Goal: Task Accomplishment & Management: Manage account settings

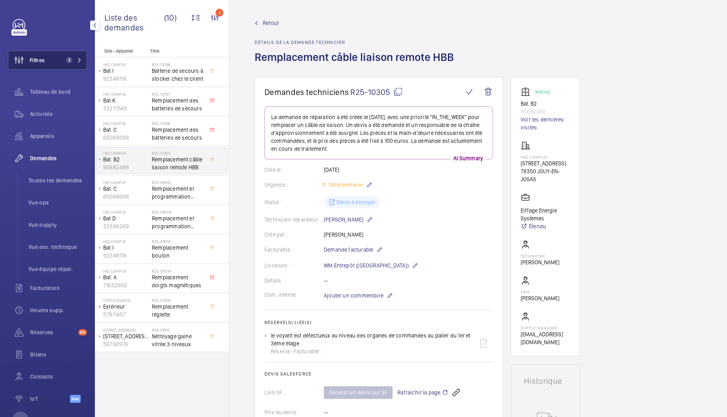
click at [53, 56] on button "Filtres 1" at bounding box center [47, 60] width 79 height 19
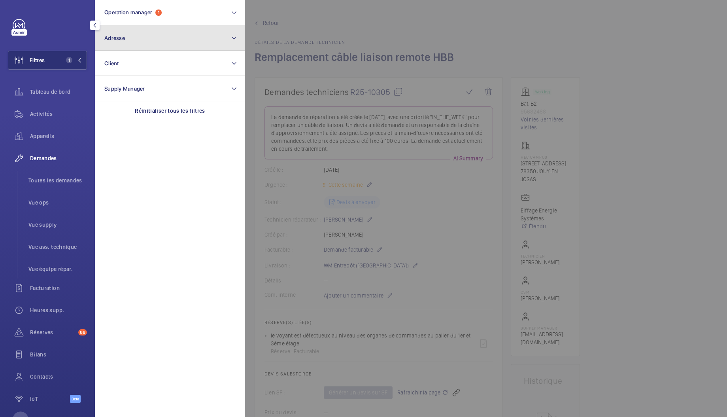
click at [133, 34] on button "Adresse" at bounding box center [170, 37] width 150 height 25
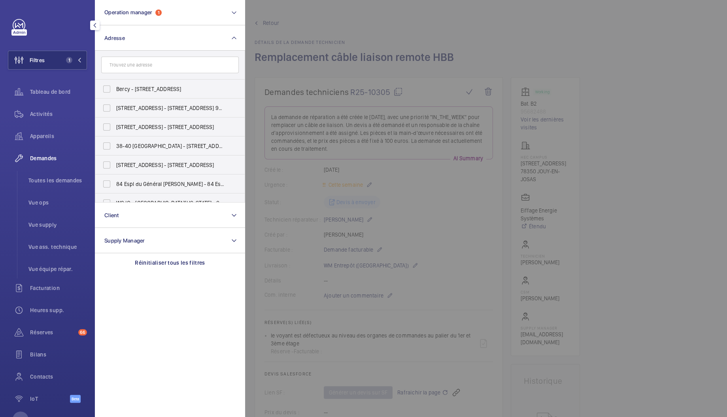
click at [147, 62] on input "text" at bounding box center [170, 65] width 138 height 17
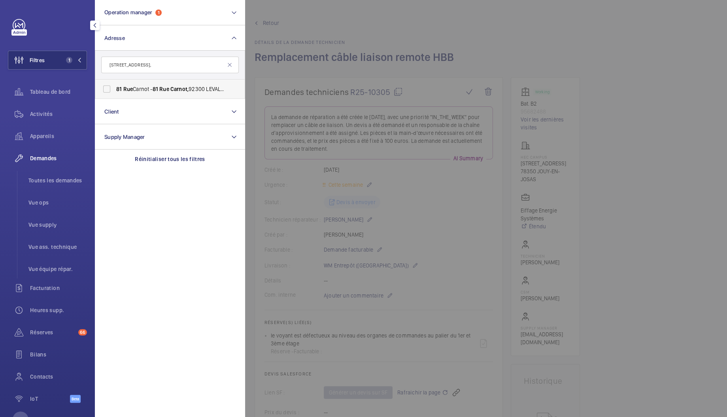
type input "81 Rue Carnot,"
click at [149, 92] on span "81 Rue Carnot - 81 Rue Carnot, 92300 LEVALLOIS-PERRET, LEVALLOIS-PERRET 92300" at bounding box center [170, 89] width 109 height 8
click at [115, 92] on input "81 Rue Carnot - 81 Rue Carnot, 92300 LEVALLOIS-PERRET, LEVALLOIS-PERRET 92300" at bounding box center [107, 89] width 16 height 16
checkbox input "true"
click at [33, 114] on span "Activités" at bounding box center [58, 114] width 57 height 8
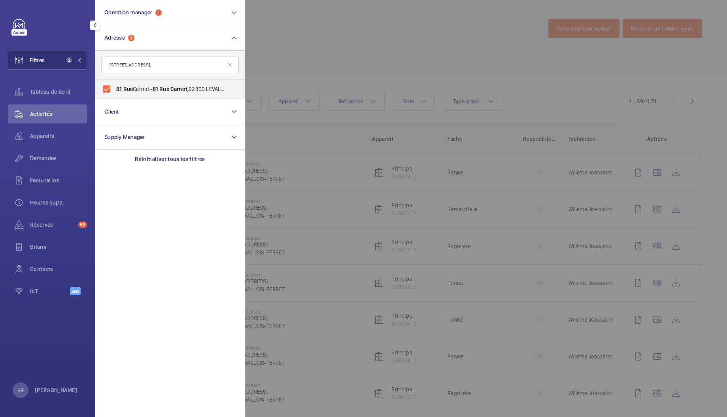
click at [275, 50] on div at bounding box center [608, 208] width 727 height 417
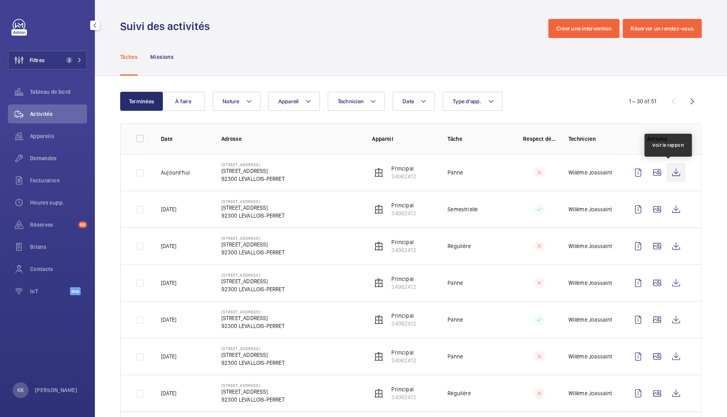
click at [668, 174] on wm-front-icon-button at bounding box center [676, 172] width 19 height 19
click at [45, 162] on div "Demandes" at bounding box center [47, 158] width 79 height 19
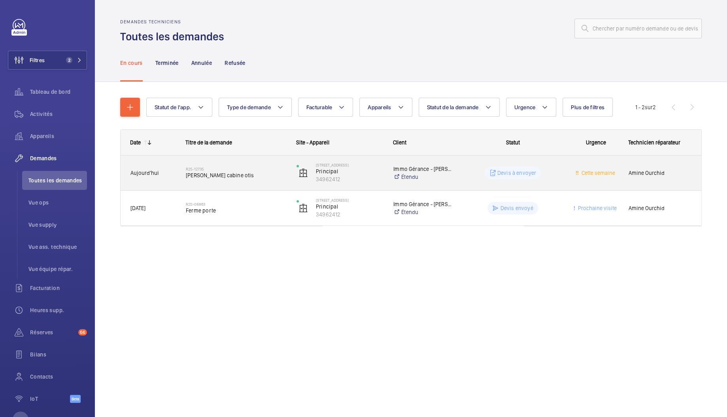
click at [274, 179] on div "R25-12735 Bouton cabine otis" at bounding box center [236, 172] width 100 height 23
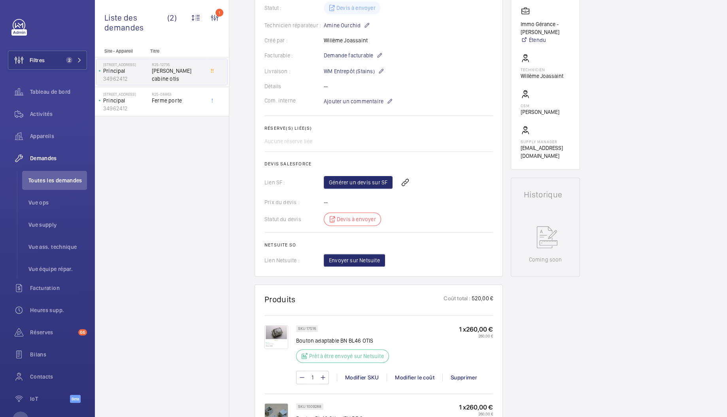
scroll to position [148, 0]
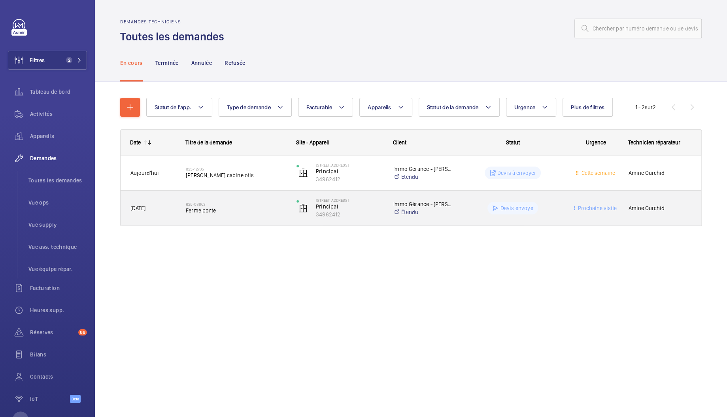
click at [189, 214] on div "R25-08863 Ferme porte" at bounding box center [236, 207] width 100 height 23
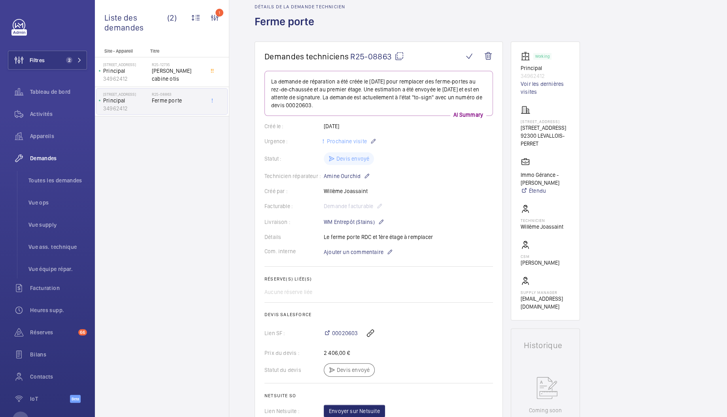
scroll to position [52, 0]
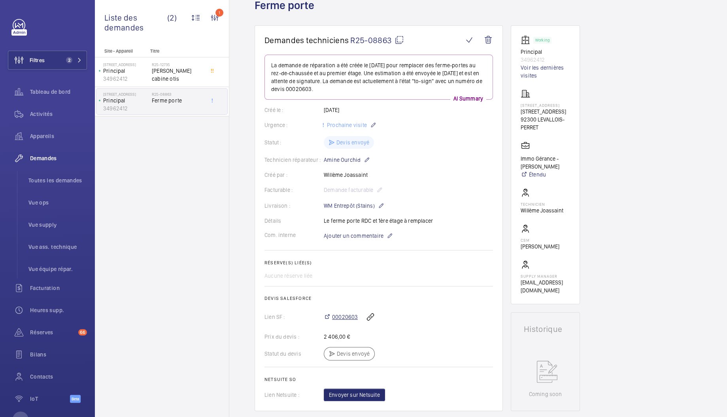
click at [345, 317] on span "00020603" at bounding box center [345, 317] width 26 height 8
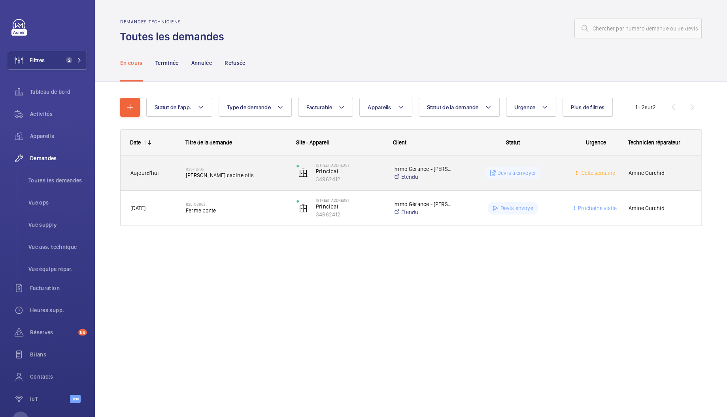
click at [241, 178] on span "Bouton cabine otis" at bounding box center [236, 175] width 100 height 8
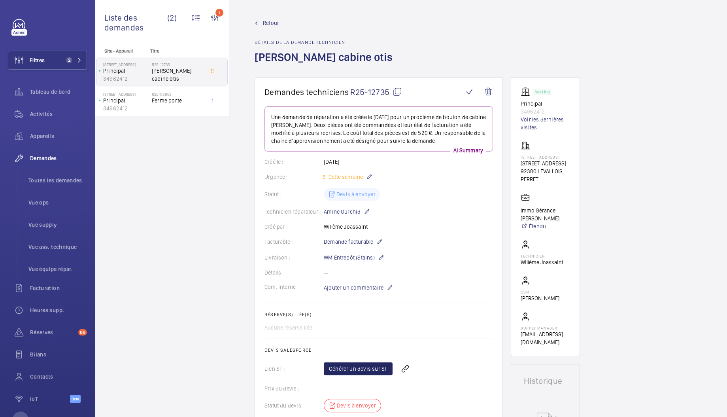
scroll to position [46, 0]
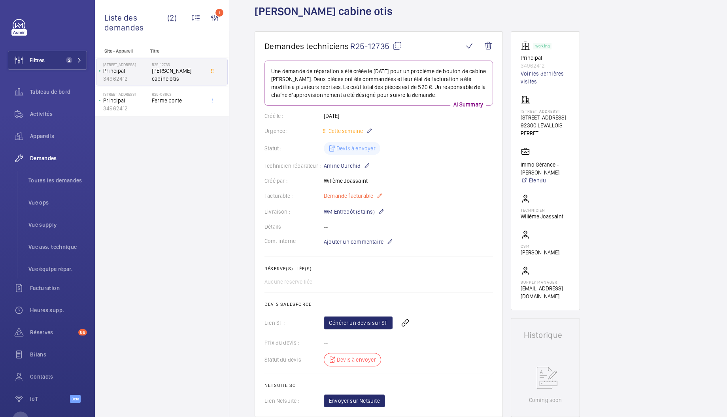
click at [352, 197] on span "Demande facturable" at bounding box center [348, 196] width 49 height 8
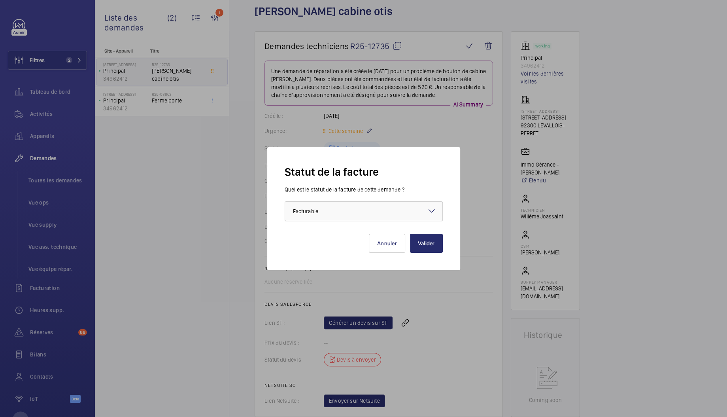
click at [398, 215] on div at bounding box center [363, 211] width 157 height 19
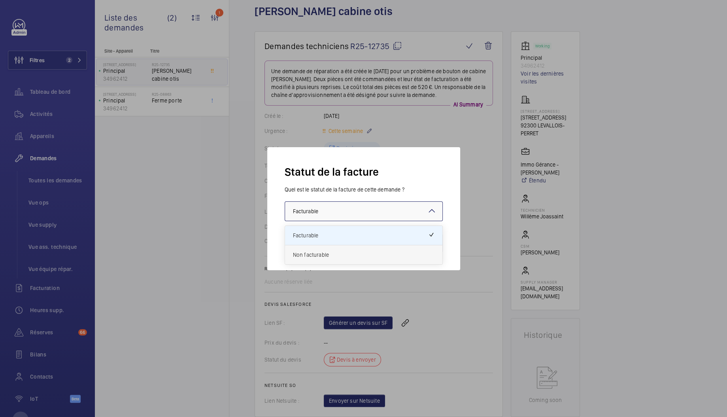
click at [348, 251] on span "Non facturable" at bounding box center [364, 255] width 142 height 8
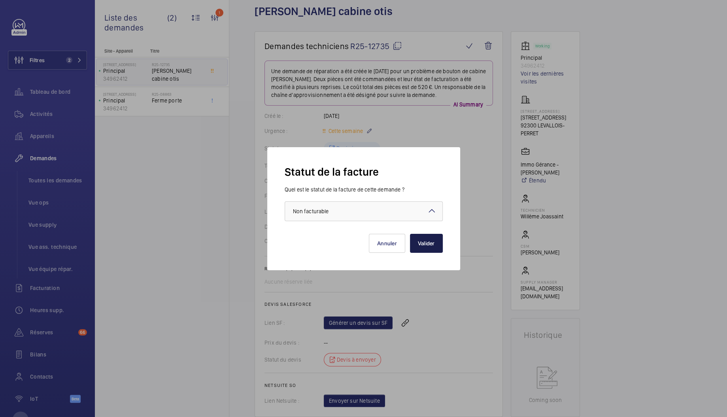
click at [424, 244] on button "Valider" at bounding box center [426, 243] width 33 height 19
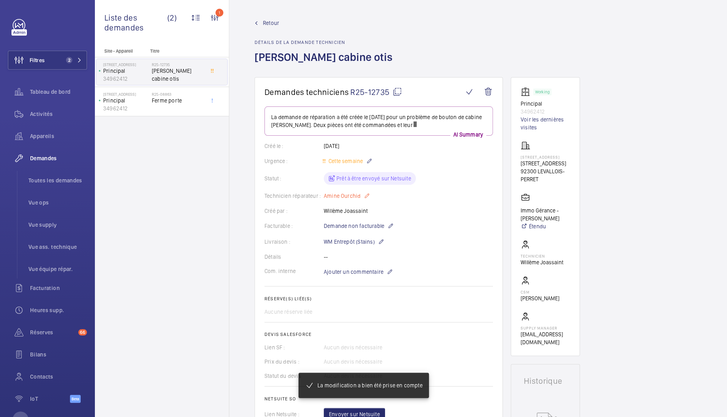
click at [364, 195] on mat-icon at bounding box center [367, 195] width 6 height 9
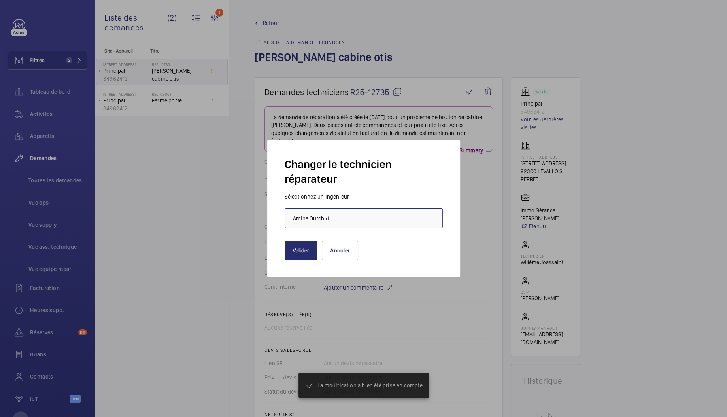
click at [334, 215] on input "Amine Ourchid" at bounding box center [364, 218] width 158 height 20
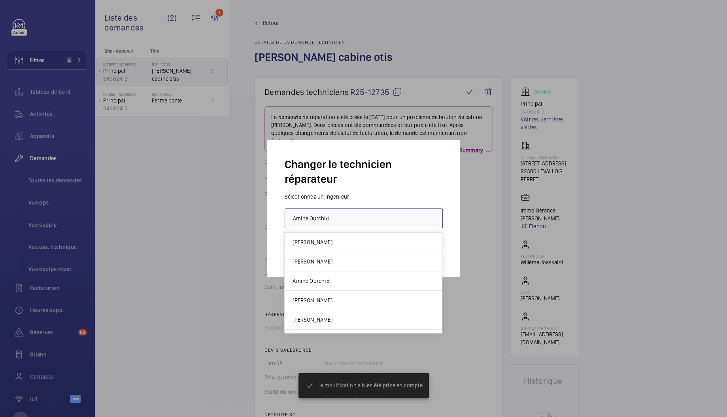
drag, startPoint x: 334, startPoint y: 215, endPoint x: 249, endPoint y: 209, distance: 85.6
click at [249, 209] on div "La modification a bien été prise en compte Changer le technicien réparateur Sél…" at bounding box center [363, 208] width 727 height 417
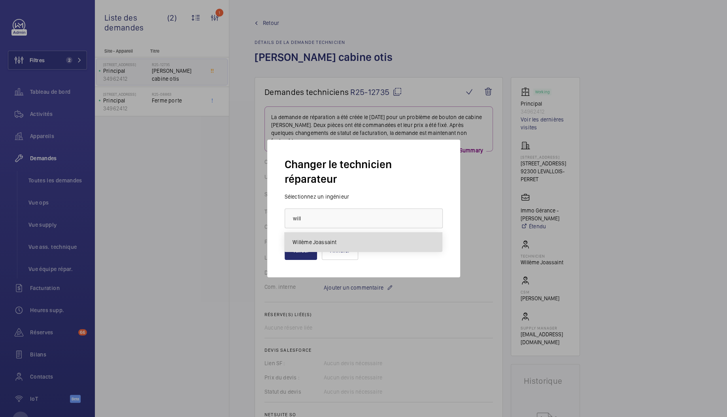
click at [304, 238] on span "Willème Joassaint" at bounding box center [315, 242] width 44 height 8
type input "Willème Joassaint"
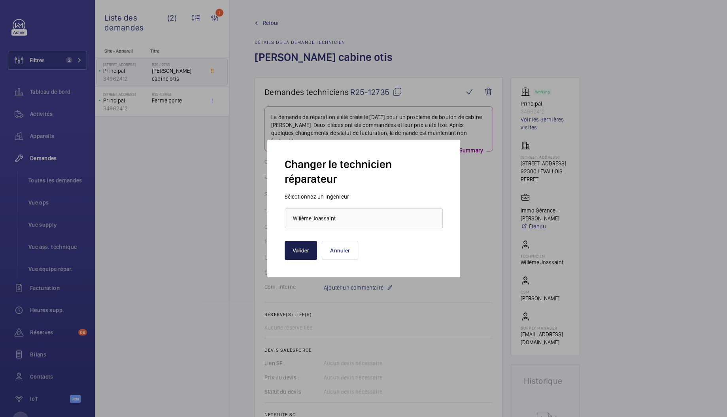
click at [309, 249] on button "Valider" at bounding box center [301, 250] width 33 height 19
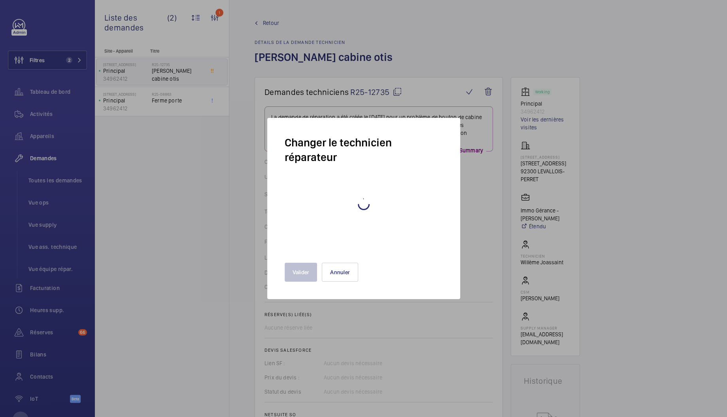
click at [489, 237] on div "Facturable : Demande non facturable" at bounding box center [378, 241] width 228 height 9
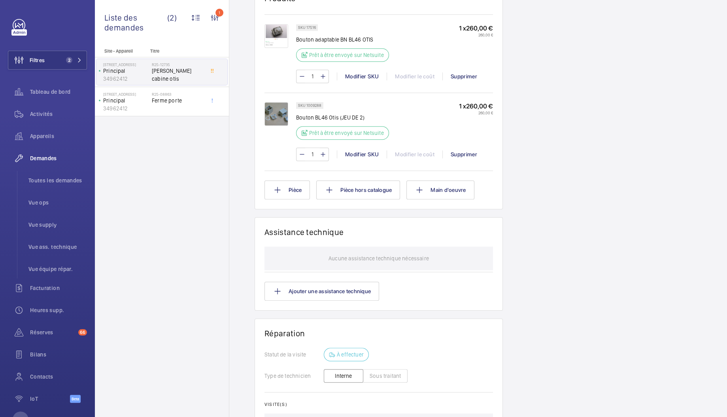
scroll to position [0, 0]
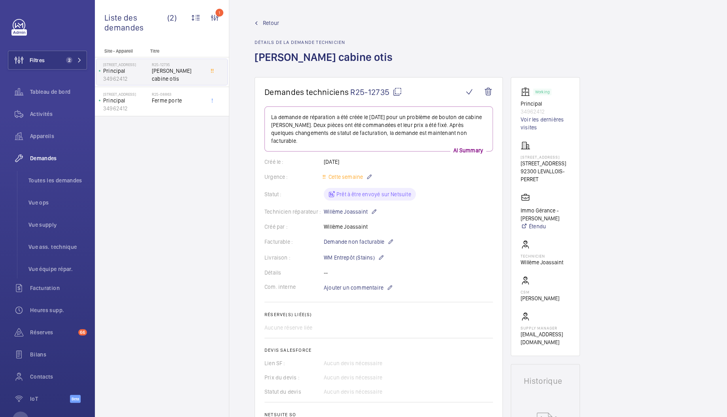
click at [262, 21] on link "Retour" at bounding box center [326, 23] width 143 height 8
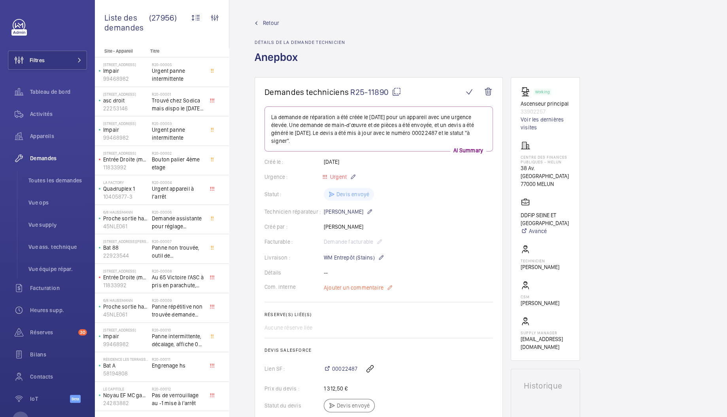
click at [381, 289] on span "Ajouter un commentaire" at bounding box center [354, 287] width 60 height 8
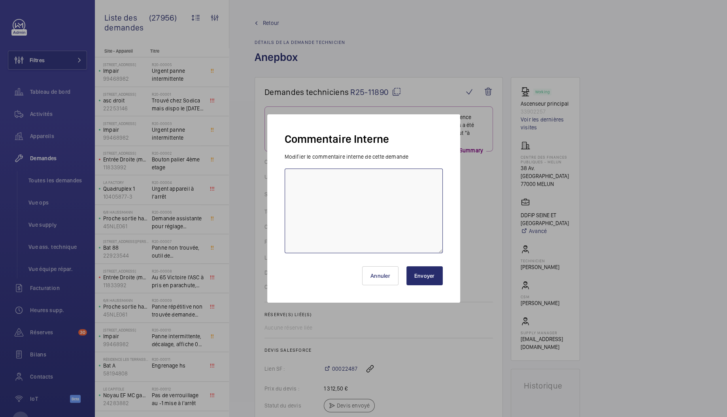
click at [338, 236] on textarea at bounding box center [364, 210] width 158 height 85
type textarea "Commander téléalarme complète (kit GSM + anep box) car BPU"
click at [412, 275] on button "Envoyer" at bounding box center [424, 275] width 36 height 19
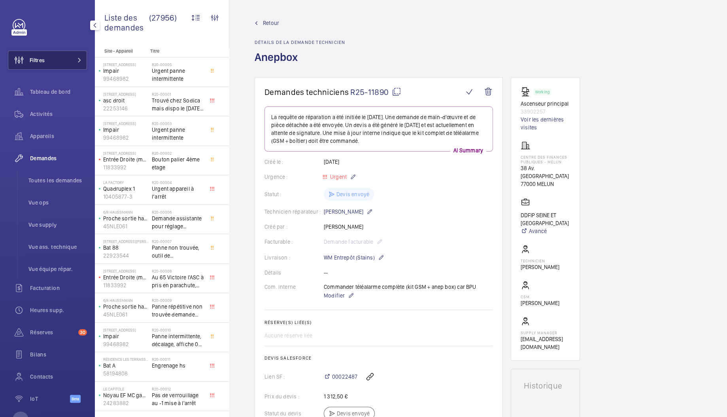
click at [32, 58] on span "Filtres" at bounding box center [37, 60] width 15 height 8
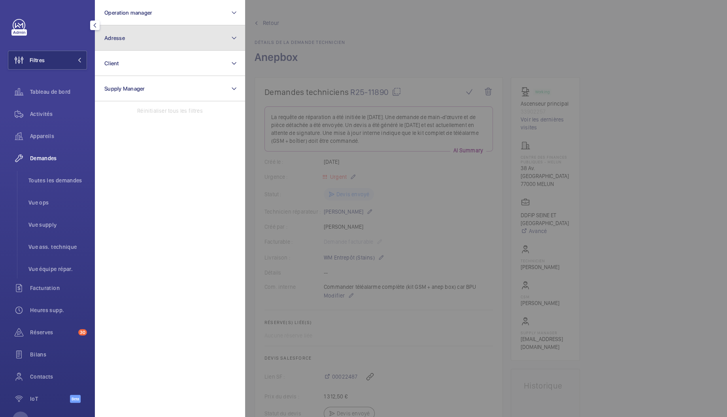
click at [140, 47] on button "Adresse" at bounding box center [170, 37] width 150 height 25
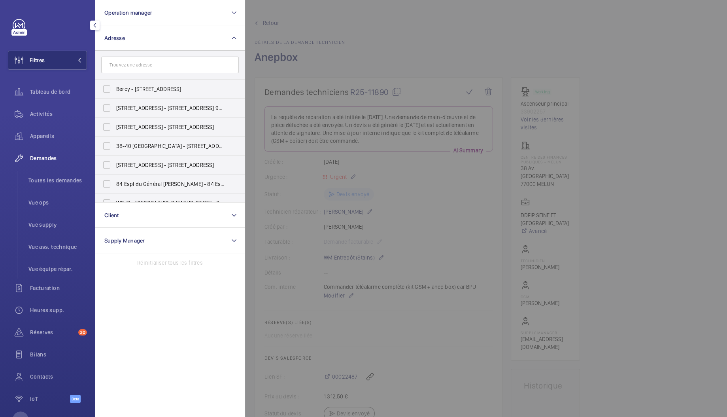
type input "8"
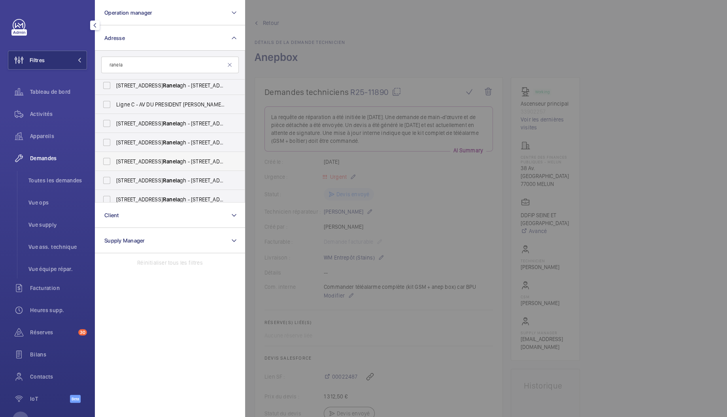
scroll to position [4, 0]
type input "ranela"
click at [163, 177] on span "Ranela" at bounding box center [171, 180] width 17 height 6
click at [115, 176] on input "82 Rue du Ranela gh - 82 Rue du Ranela gh, 75016 PARIS, PARIS 75016" at bounding box center [107, 180] width 16 height 16
checkbox input "true"
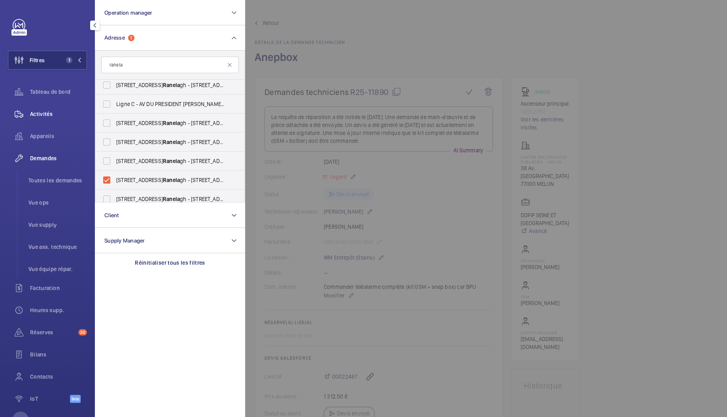
click at [42, 117] on span "Activités" at bounding box center [58, 114] width 57 height 8
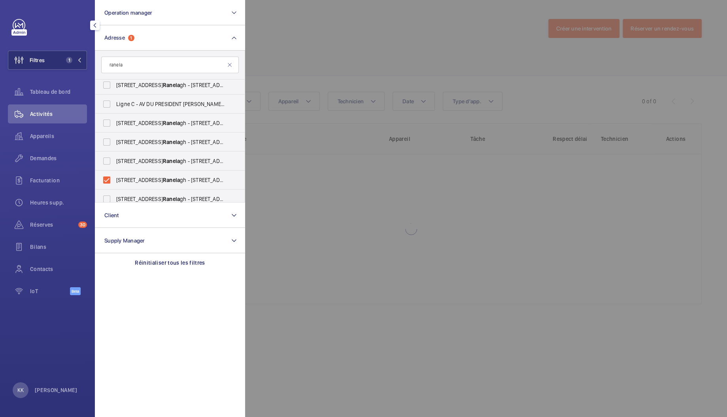
click at [316, 50] on div at bounding box center [608, 208] width 727 height 417
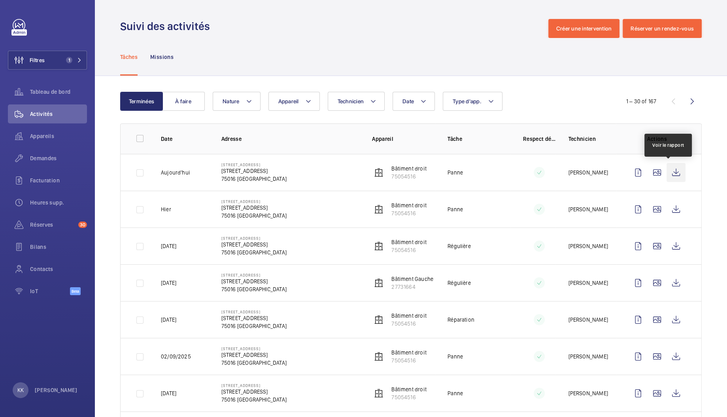
click at [667, 170] on wm-front-icon-button at bounding box center [676, 172] width 19 height 19
click at [673, 211] on wm-front-icon-button at bounding box center [676, 209] width 19 height 19
click at [52, 60] on button "Filtres 1" at bounding box center [47, 60] width 79 height 19
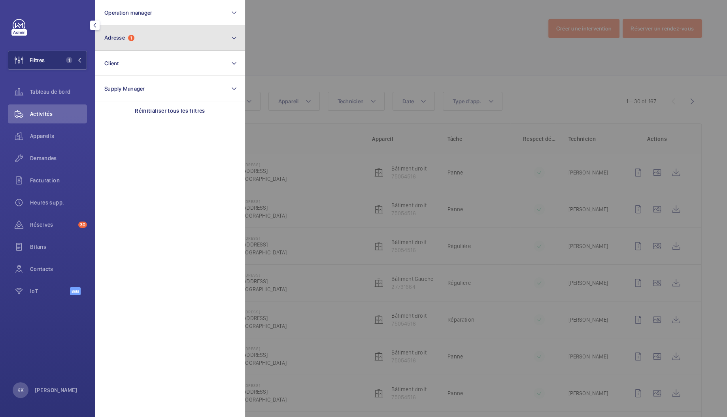
click at [143, 37] on button "Adresse 1" at bounding box center [170, 37] width 150 height 25
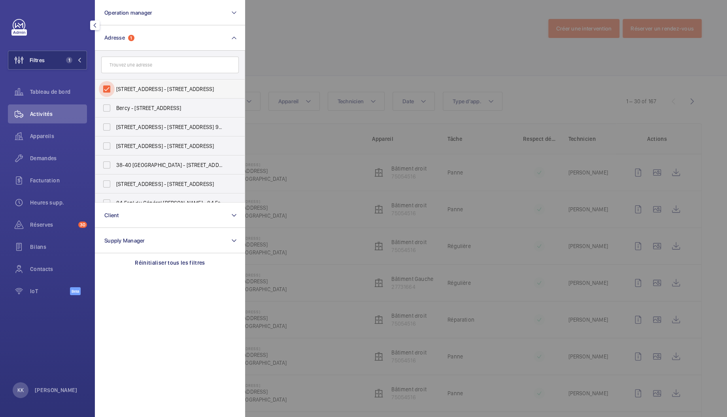
click at [113, 86] on input "82 Rue du Ranelagh - 82 Rue du Ranelagh, 75016 PARIS, PARIS 75016" at bounding box center [107, 89] width 16 height 16
checkbox input "false"
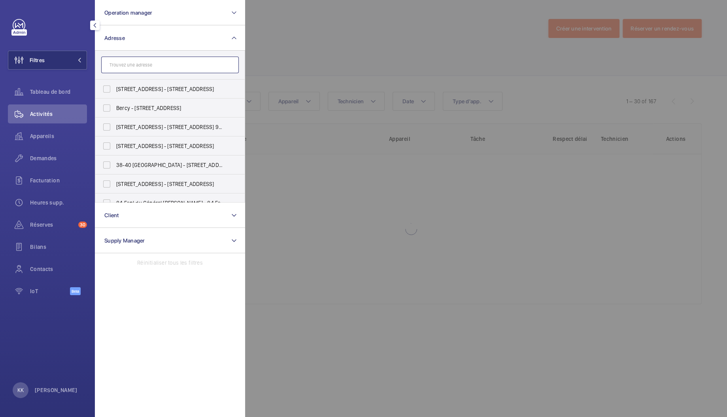
click at [124, 67] on input "text" at bounding box center [170, 65] width 138 height 17
type input "hec"
click at [140, 143] on span "HEC CAMPUS - 1 Rue de la Libération, JOUY-EN-JOSAS 78350" at bounding box center [170, 146] width 109 height 8
click at [115, 143] on input "HEC CAMPUS - 1 Rue de la Libération, JOUY-EN-JOSAS 78350" at bounding box center [107, 146] width 16 height 16
checkbox input "true"
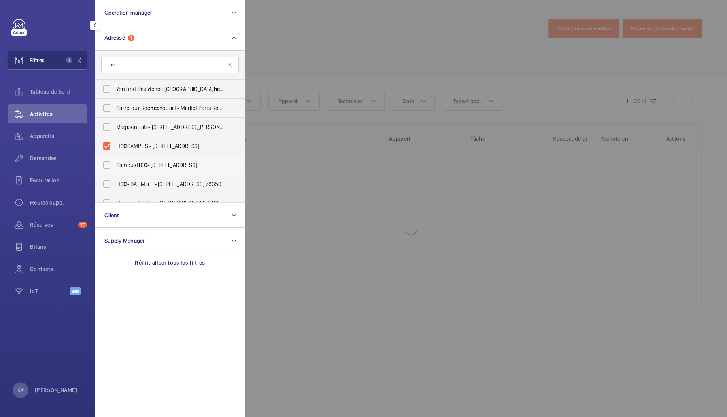
click at [138, 162] on span "HEC" at bounding box center [141, 165] width 11 height 6
click at [115, 161] on input "Campus HEC - 1 Rue de la Libération, JOUY-EN-JOSAS 78350" at bounding box center [107, 165] width 16 height 16
checkbox input "true"
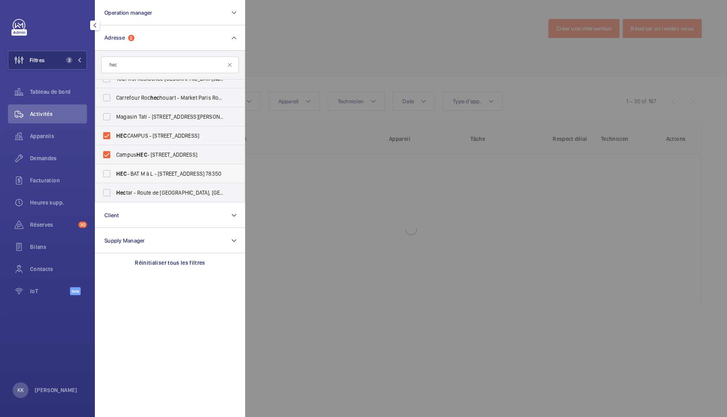
click at [130, 170] on span "HEC - BAT M à L - 1 Rue de la Libération, JOUY-EN-JOSAS 78350" at bounding box center [170, 174] width 109 height 8
click at [115, 170] on input "HEC - BAT M à L - 1 Rue de la Libération, JOUY-EN-JOSAS 78350" at bounding box center [107, 174] width 16 height 16
checkbox input "true"
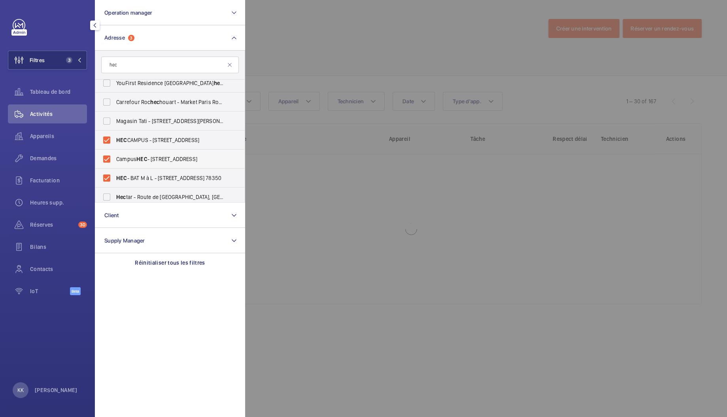
scroll to position [10, 0]
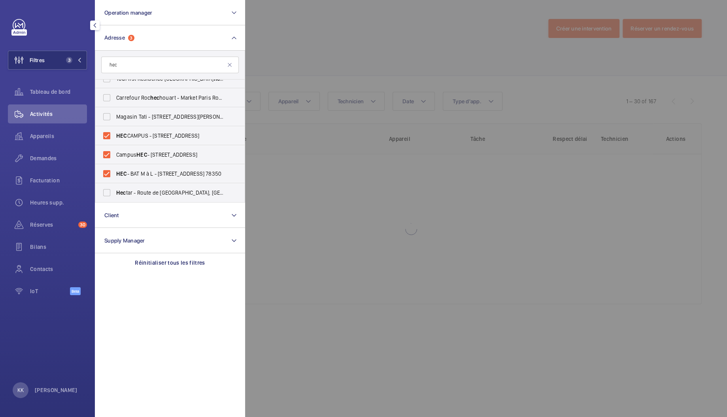
click at [290, 184] on div at bounding box center [608, 208] width 727 height 417
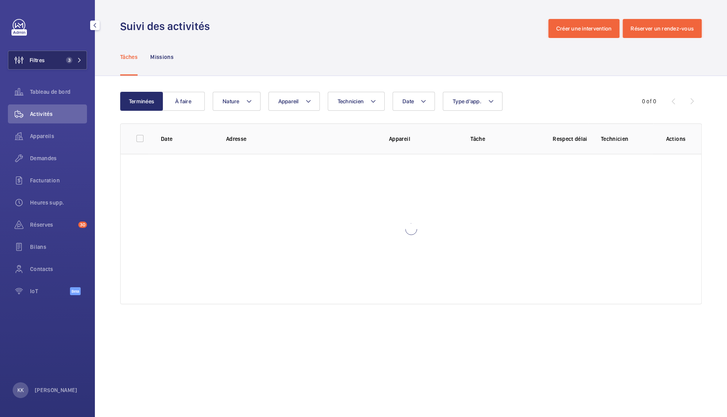
click at [53, 66] on button "Filtres 3" at bounding box center [47, 60] width 79 height 19
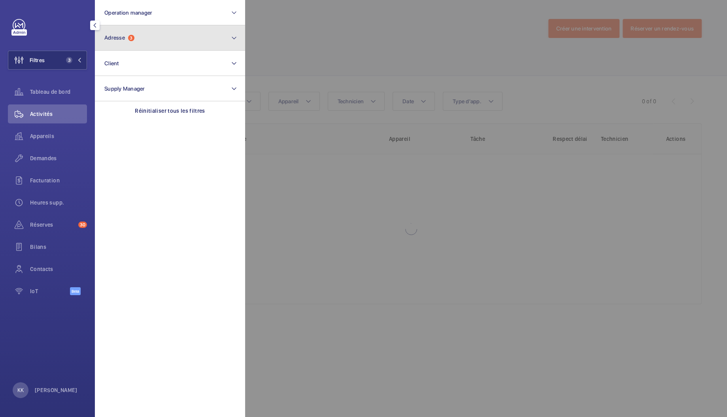
click at [119, 47] on button "Adresse 3" at bounding box center [170, 37] width 150 height 25
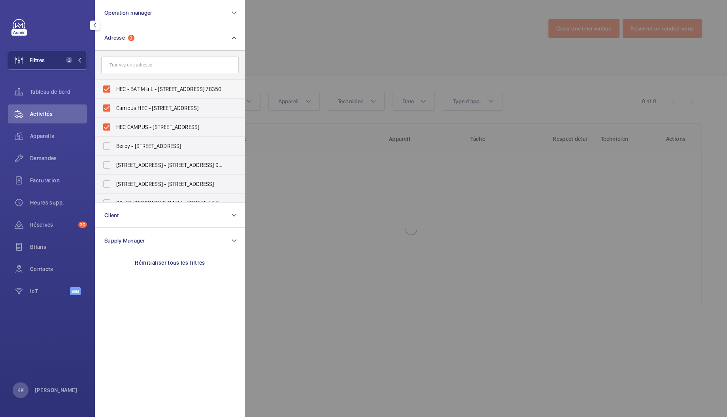
click at [115, 85] on label "HEC - BAT M à L - 1 Rue de la Libération, JOUY-EN-JOSAS 78350" at bounding box center [164, 88] width 138 height 19
click at [115, 85] on input "HEC - BAT M à L - 1 Rue de la Libération, JOUY-EN-JOSAS 78350" at bounding box center [107, 89] width 16 height 16
checkbox input "false"
click at [117, 103] on label "Campus HEC - 1 Rue de la Libération, JOUY-EN-JOSAS 78350" at bounding box center [164, 107] width 138 height 19
click at [115, 103] on input "Campus HEC - 1 Rue de la Libération, JOUY-EN-JOSAS 78350" at bounding box center [107, 108] width 16 height 16
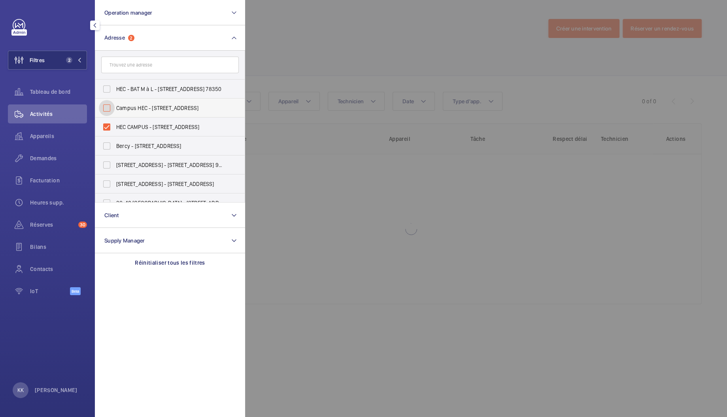
checkbox input "false"
click at [117, 121] on label "HEC CAMPUS - 1 Rue de la Libération, JOUY-EN-JOSAS 78350" at bounding box center [164, 126] width 138 height 19
click at [115, 121] on input "HEC CAMPUS - 1 Rue de la Libération, JOUY-EN-JOSAS 78350" at bounding box center [107, 127] width 16 height 16
checkbox input "false"
click at [138, 67] on input "text" at bounding box center [170, 65] width 138 height 17
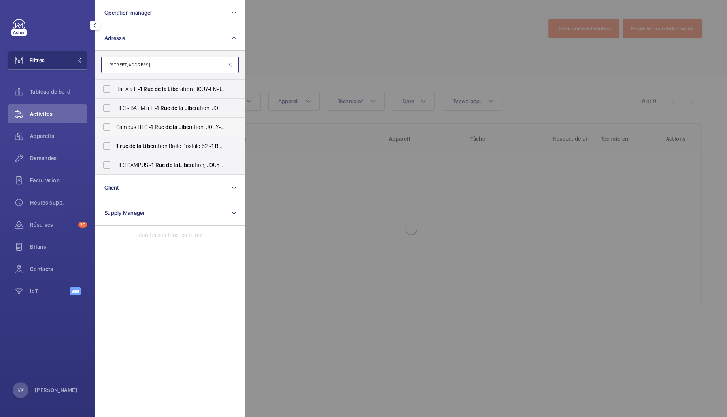
type input "1 rue de la libé"
click at [139, 124] on span "Campus HEC - 1 Rue de la Libé ration, JOUY-EN-JOSAS 78350" at bounding box center [170, 127] width 109 height 8
click at [115, 124] on input "Campus HEC - 1 Rue de la Libé ration, JOUY-EN-JOSAS 78350" at bounding box center [107, 127] width 16 height 16
checkbox input "true"
click at [147, 163] on span "HEC CAMPUS - 1 Rue de la Libé ration, JOUY-EN-JOSAS 78350" at bounding box center [170, 165] width 109 height 8
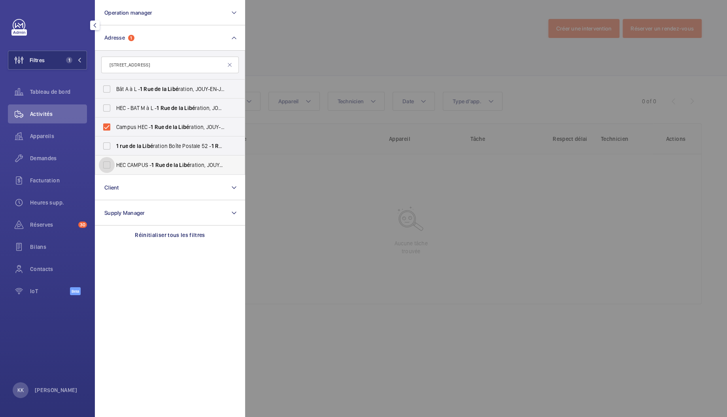
click at [115, 163] on input "HEC CAMPUS - 1 Rue de la Libé ration, JOUY-EN-JOSAS 78350" at bounding box center [107, 165] width 16 height 16
checkbox input "true"
click at [107, 125] on input "Campus HEC - 1 Rue de la Libé ration, JOUY-EN-JOSAS 78350" at bounding box center [107, 127] width 16 height 16
checkbox input "false"
click at [157, 108] on span "HEC - BAT M à L - 1 Rue de la Libé ration, JOUY-EN-JOSAS 78350" at bounding box center [170, 108] width 109 height 8
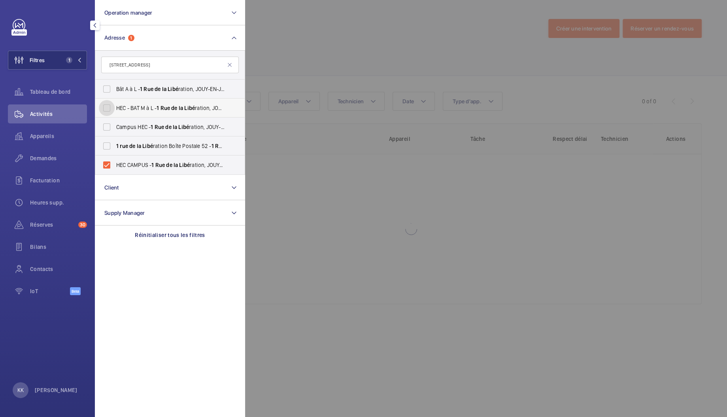
click at [115, 108] on input "HEC - BAT M à L - 1 Rue de la Libé ration, JOUY-EN-JOSAS 78350" at bounding box center [107, 108] width 16 height 16
checkbox input "true"
click at [132, 74] on form "1 rue de la libé" at bounding box center [169, 65] width 149 height 29
click at [127, 83] on label "Bât A à L - 1 Rue de la Libé ration, JOUY-EN-JOSAS 78350" at bounding box center [164, 88] width 138 height 19
click at [115, 83] on input "Bât A à L - 1 Rue de la Libé ration, JOUY-EN-JOSAS 78350" at bounding box center [107, 89] width 16 height 16
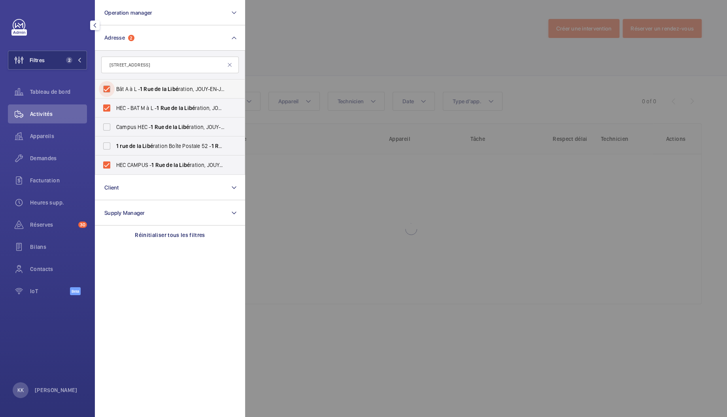
checkbox input "true"
click at [124, 126] on span "Campus HEC - 1 Rue de la Libé ration, JOUY-EN-JOSAS 78350" at bounding box center [170, 127] width 109 height 8
click at [115, 126] on input "Campus HEC - 1 Rue de la Libé ration, JOUY-EN-JOSAS 78350" at bounding box center [107, 127] width 16 height 16
checkbox input "true"
click at [125, 146] on span "rue" at bounding box center [124, 146] width 8 height 6
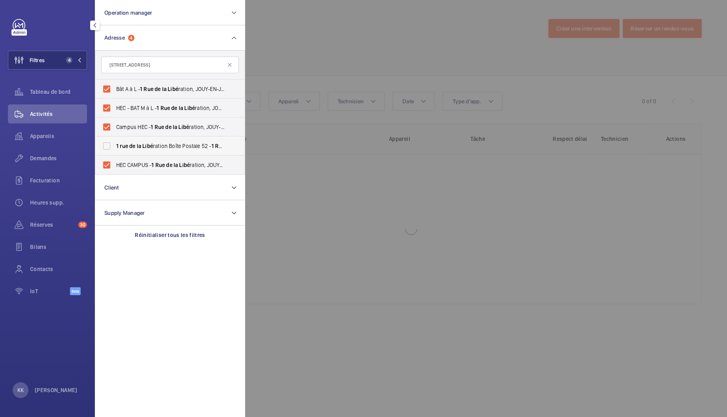
click at [115, 146] on input "1 rue de la Libé ration Boîte Postale 52 - 1 Rue de la Libé ration, JOUY-EN-JOS…" at bounding box center [107, 146] width 16 height 16
checkbox input "true"
click at [276, 151] on div at bounding box center [608, 208] width 727 height 417
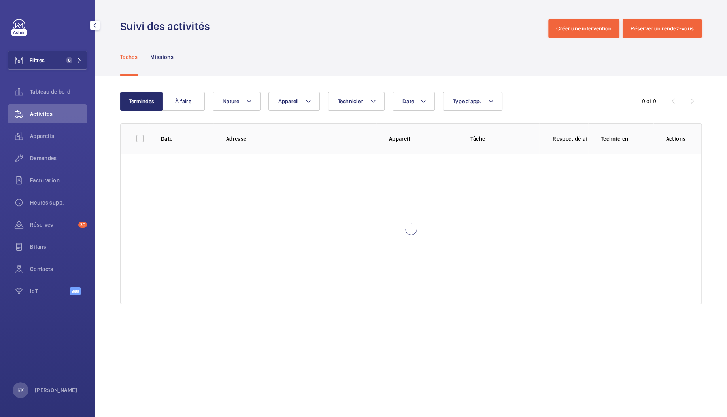
click at [166, 300] on div at bounding box center [411, 229] width 581 height 150
click at [165, 299] on div at bounding box center [411, 229] width 581 height 150
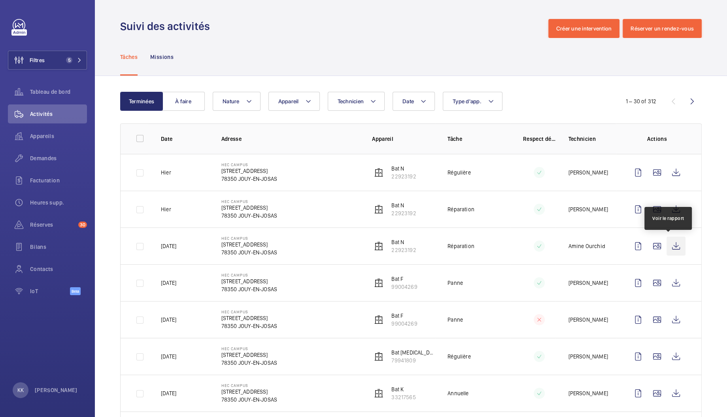
click at [671, 246] on wm-front-icon-button at bounding box center [676, 245] width 19 height 19
click at [667, 212] on wm-front-icon-button at bounding box center [676, 209] width 19 height 19
click at [32, 160] on span "Demandes" at bounding box center [58, 158] width 57 height 8
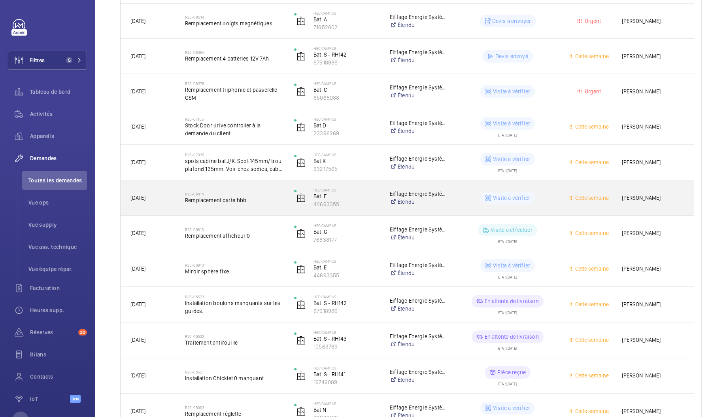
scroll to position [820, 0]
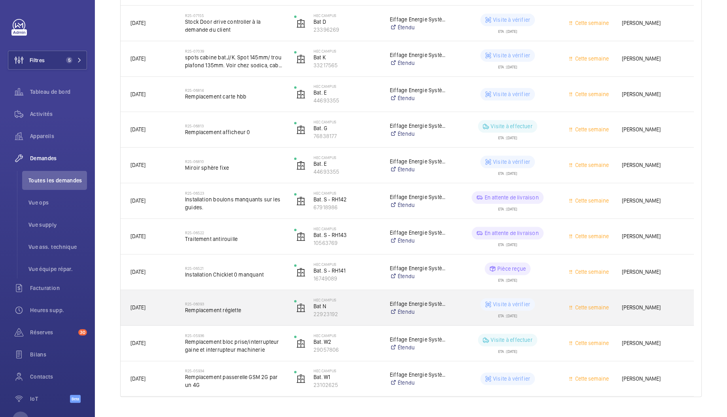
click at [224, 303] on h2 "R25-06093" at bounding box center [234, 303] width 99 height 5
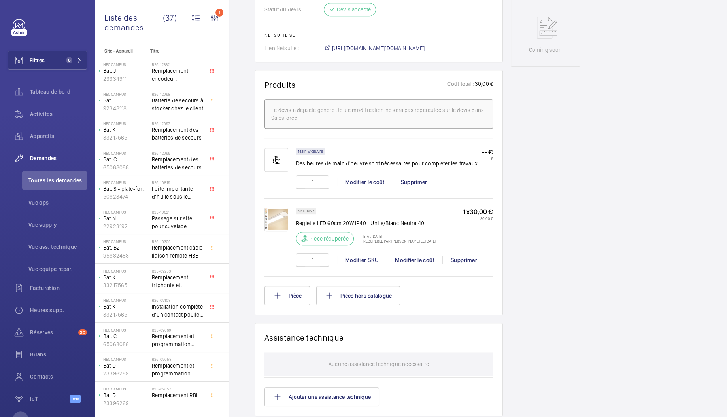
scroll to position [605, 0]
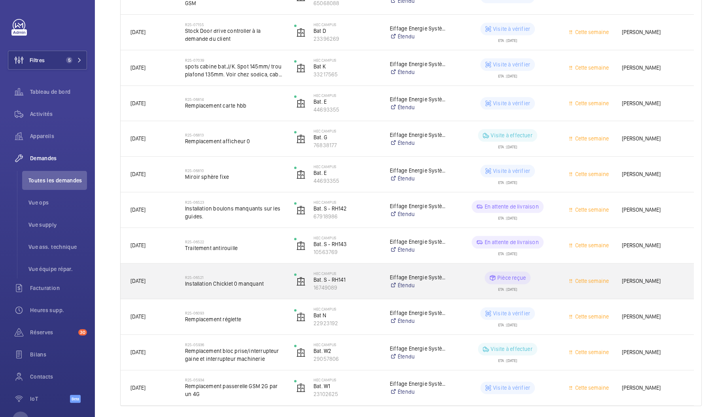
scroll to position [837, 0]
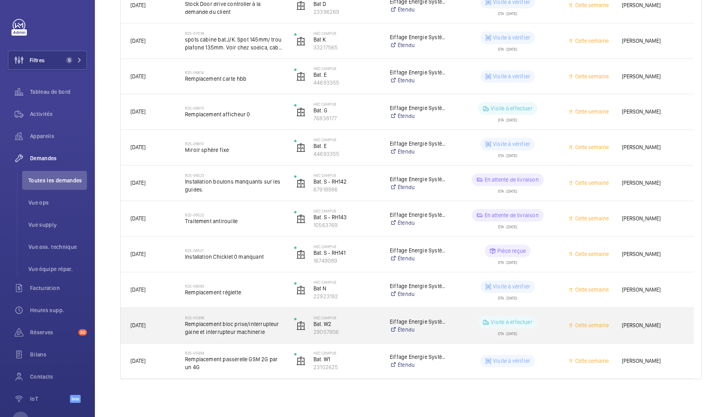
click at [204, 330] on span "Remplacement bloc prise/interrupteur gaine et interrupteur machinerie" at bounding box center [234, 328] width 99 height 16
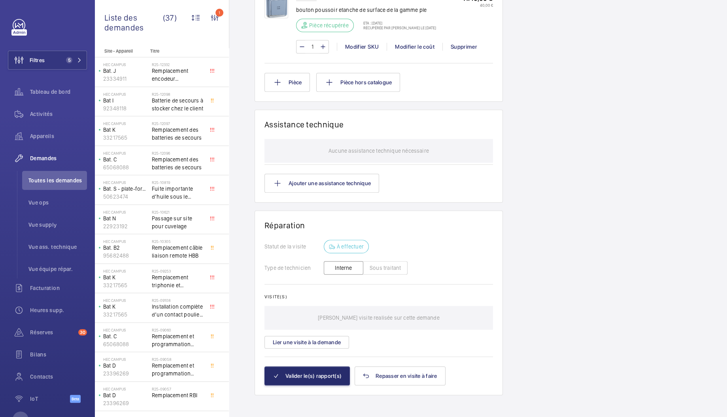
scroll to position [694, 0]
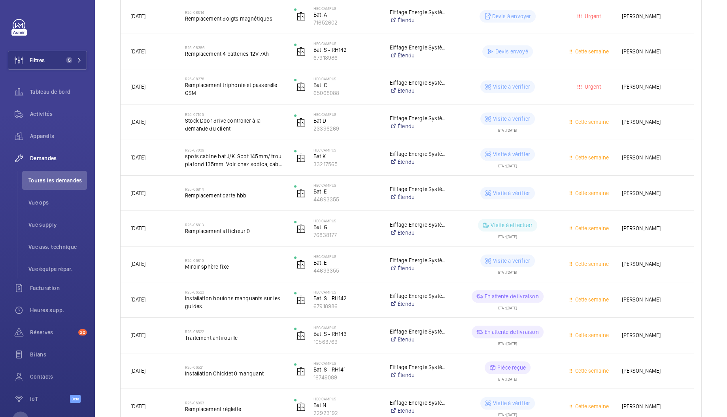
scroll to position [837, 0]
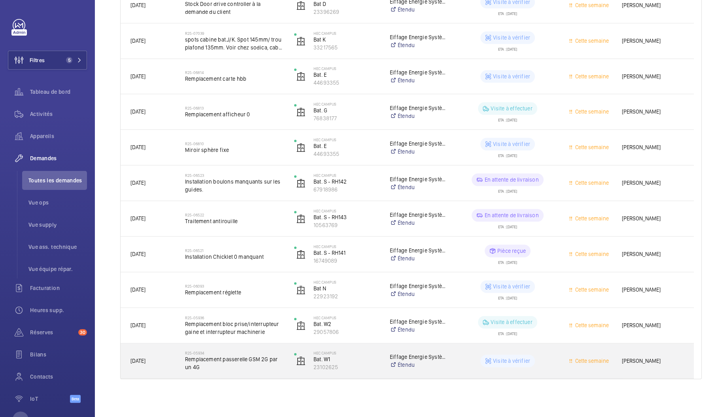
click at [235, 361] on span "Remplacement passerelle GSM 2G par un 4G" at bounding box center [234, 363] width 99 height 16
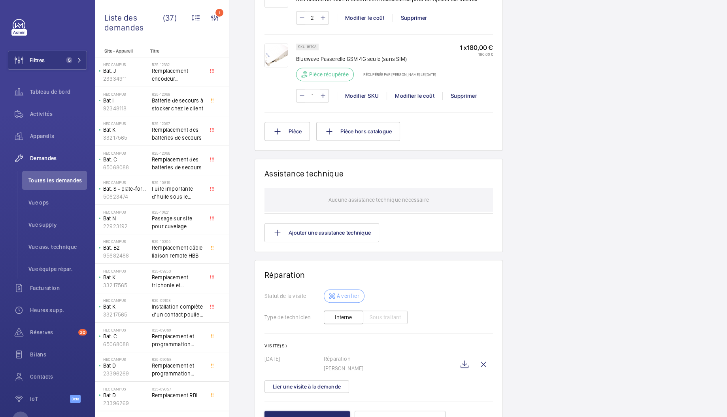
scroll to position [113, 0]
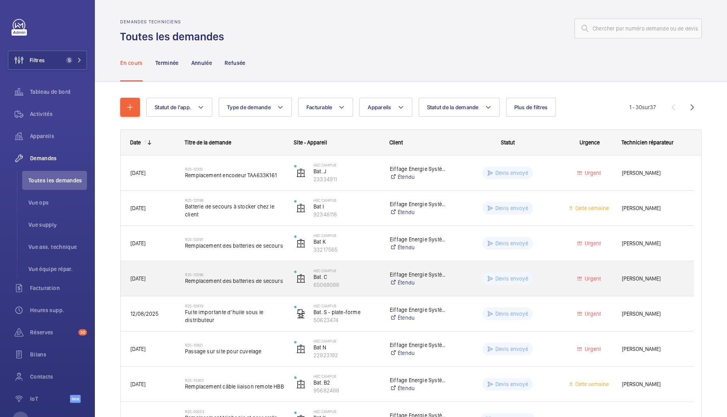
scroll to position [837, 0]
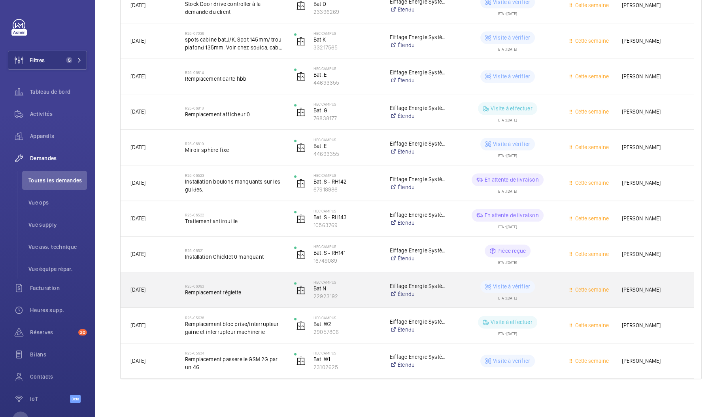
drag, startPoint x: 128, startPoint y: 287, endPoint x: 162, endPoint y: 289, distance: 33.7
click at [162, 289] on div "[DATE]" at bounding box center [148, 289] width 54 height 25
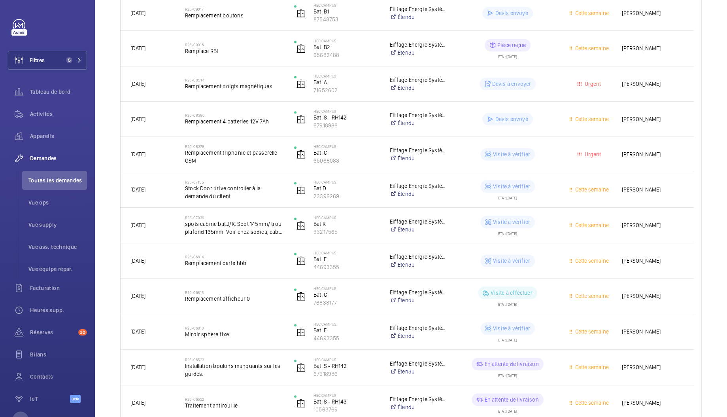
scroll to position [837, 0]
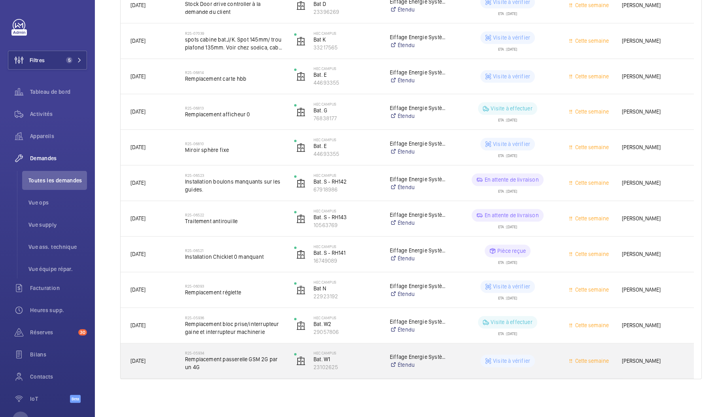
click at [223, 364] on span "Remplacement passerelle GSM 2G par un 4G" at bounding box center [234, 363] width 99 height 16
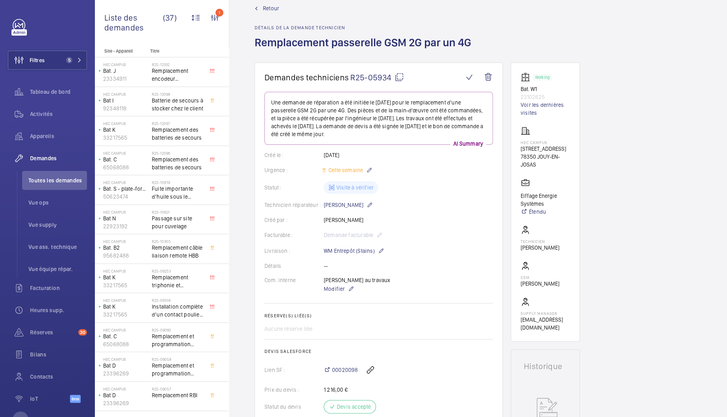
scroll to position [105, 0]
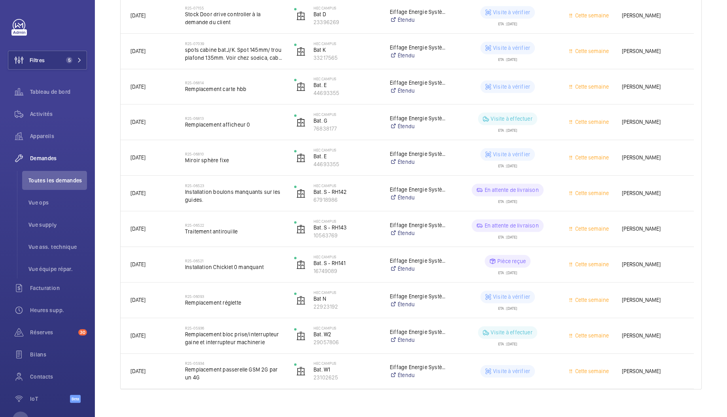
scroll to position [837, 0]
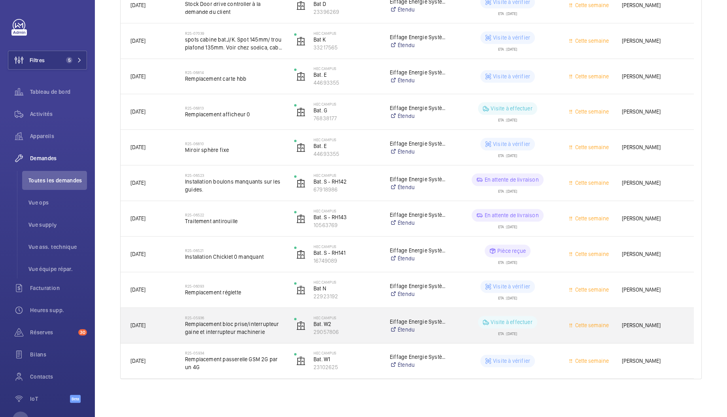
click at [222, 327] on span "Remplacement bloc prise/interrupteur gaine et interrupteur machinerie" at bounding box center [234, 328] width 99 height 16
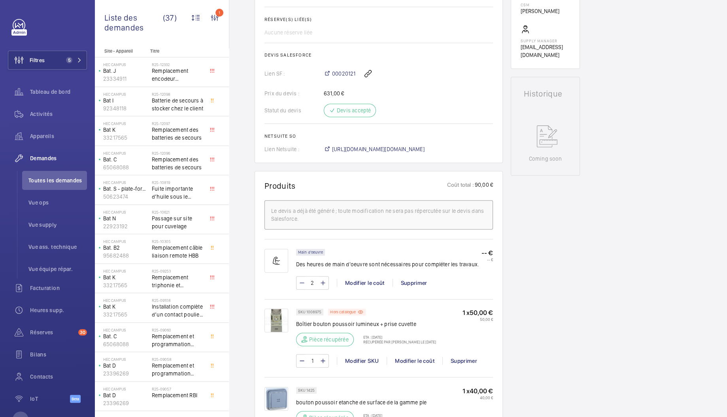
scroll to position [304, 0]
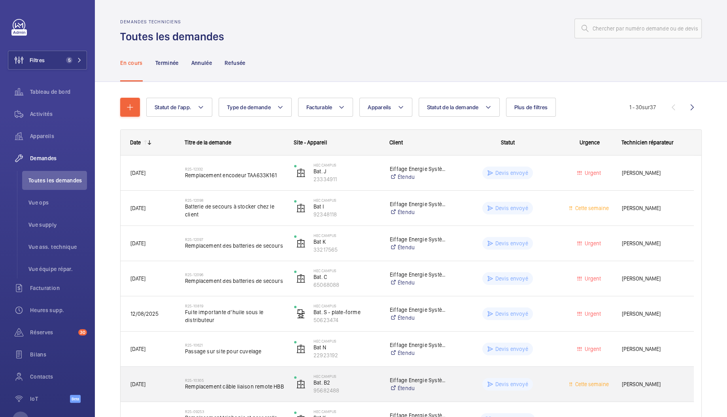
scroll to position [837, 0]
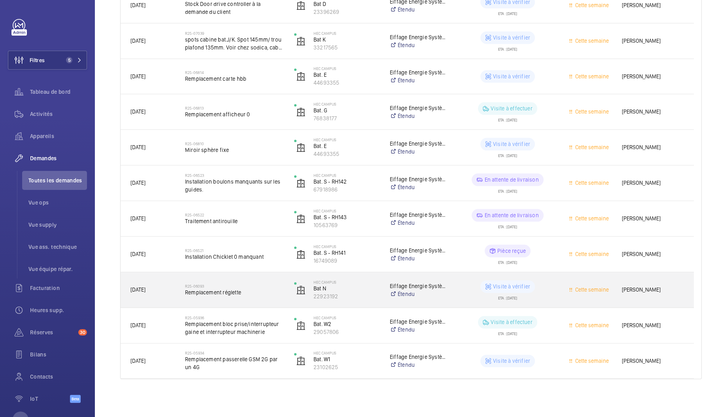
click at [224, 296] on div "R25-06093 Remplacement réglette" at bounding box center [234, 289] width 99 height 23
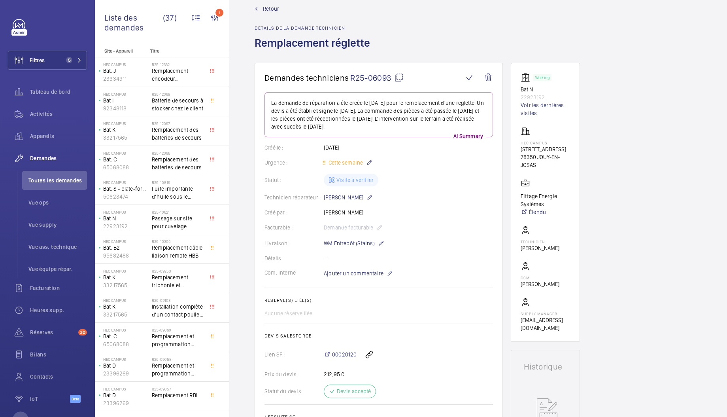
scroll to position [22, 0]
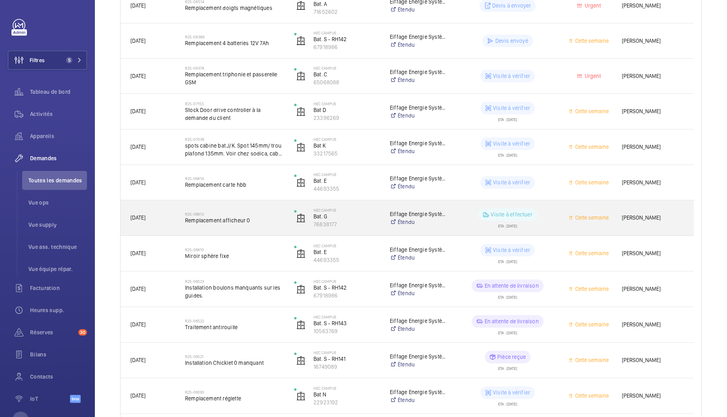
scroll to position [837, 0]
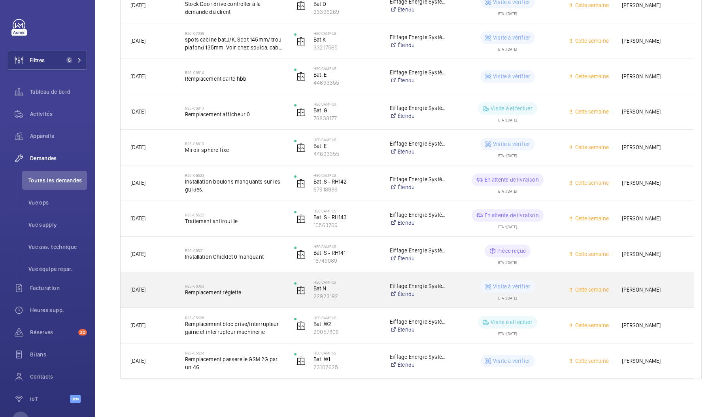
click at [223, 292] on span "Remplacement réglette" at bounding box center [234, 292] width 99 height 8
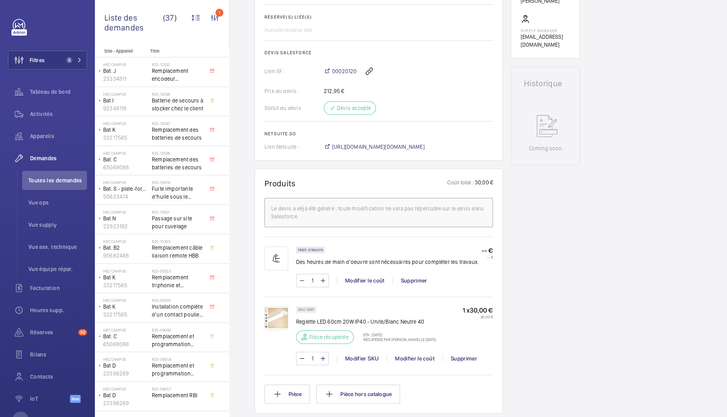
scroll to position [230, 0]
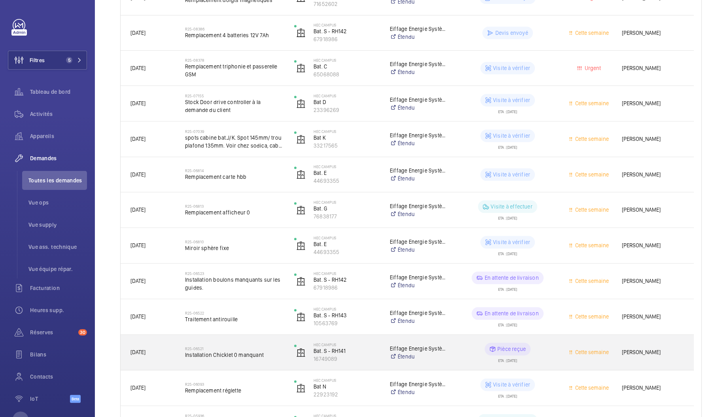
scroll to position [837, 0]
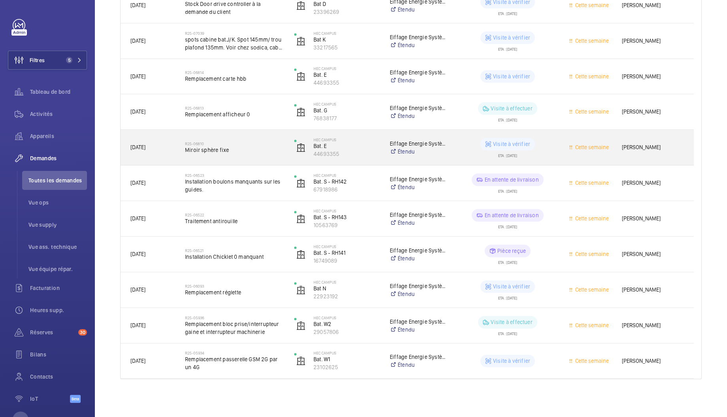
click at [214, 151] on span "Miroir sphère fixe" at bounding box center [234, 150] width 99 height 8
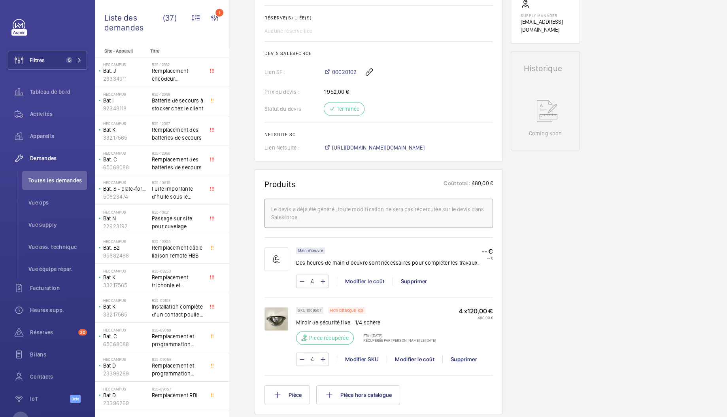
scroll to position [2, 0]
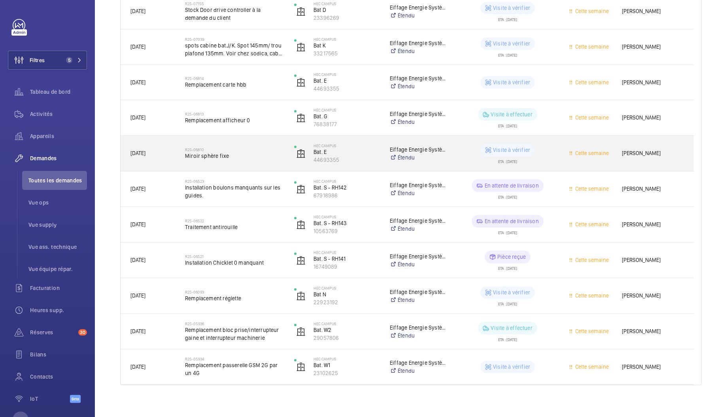
scroll to position [831, 0]
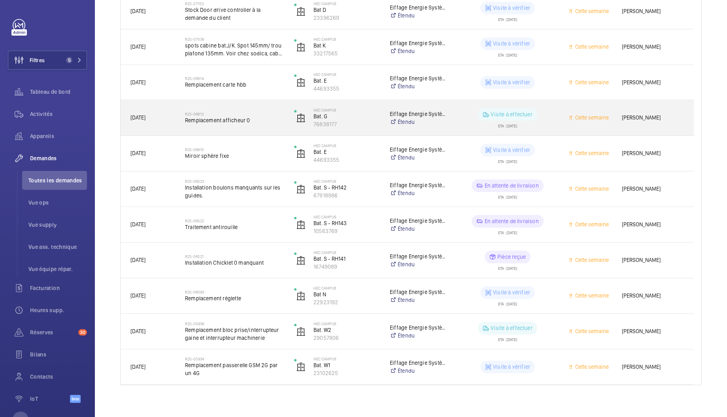
click at [221, 130] on div "R25-06813 Remplacement afficheur 0" at bounding box center [230, 118] width 108 height 36
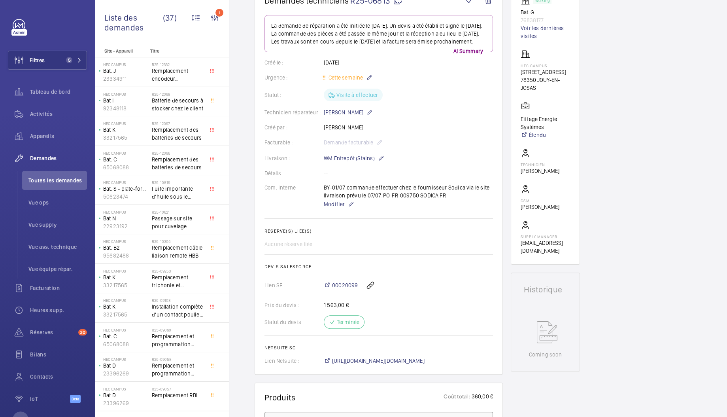
scroll to position [132, 0]
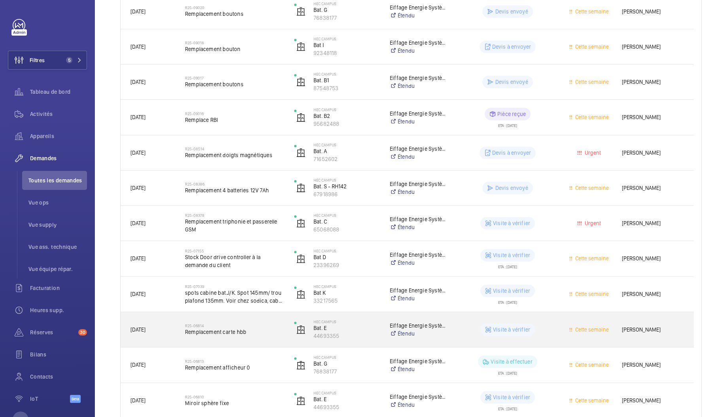
scroll to position [597, 0]
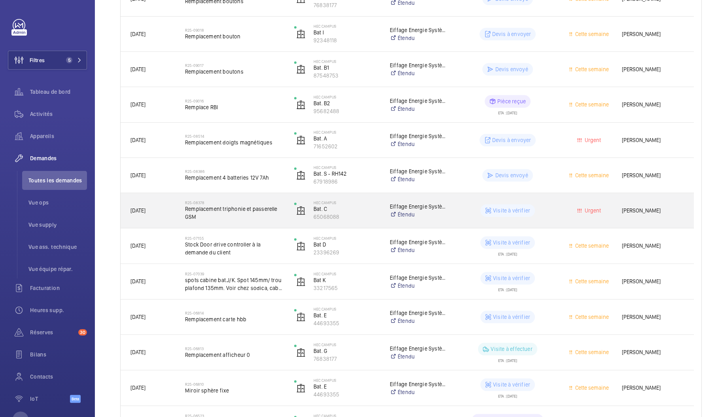
click at [228, 215] on span "Remplacement triphonie et passerelle GSM" at bounding box center [234, 213] width 99 height 16
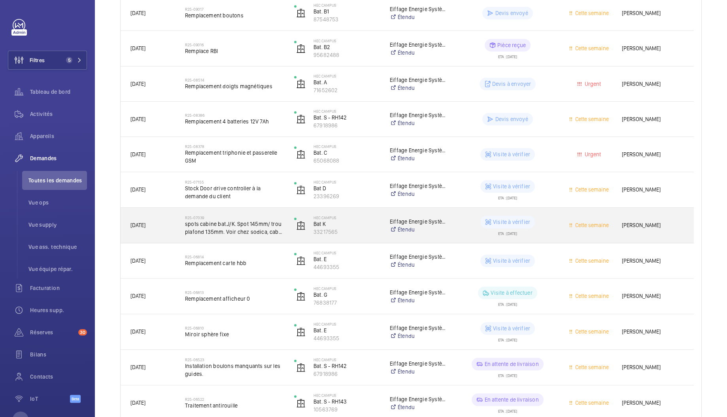
scroll to position [651, 0]
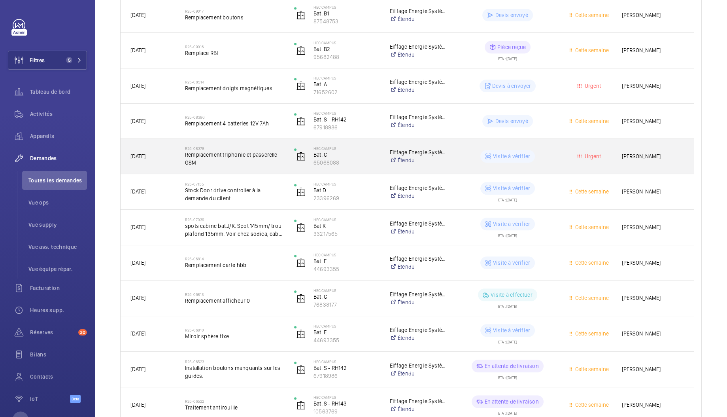
click at [213, 161] on span "Remplacement triphonie et passerelle GSM" at bounding box center [234, 159] width 99 height 16
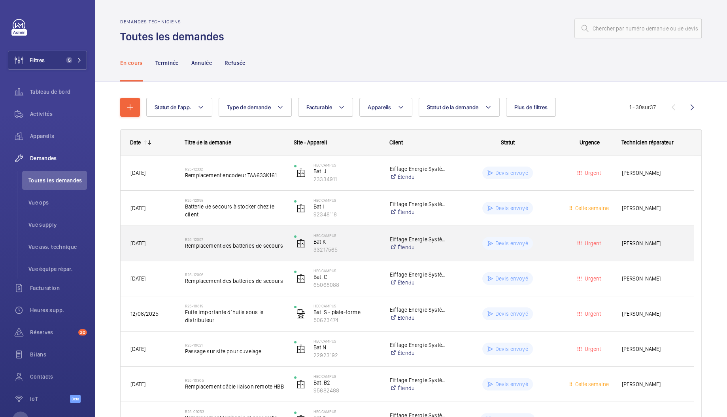
scroll to position [178, 0]
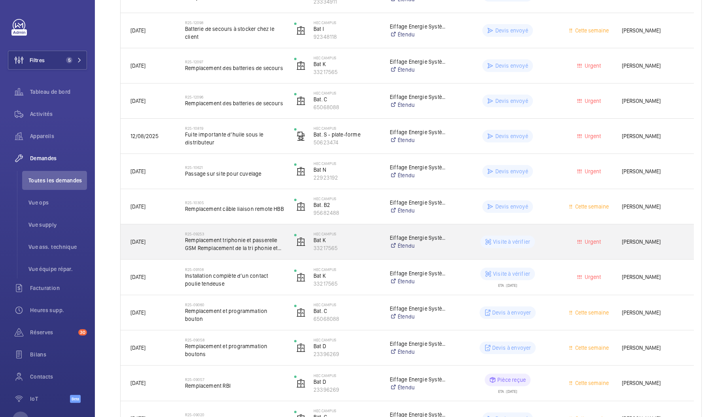
click at [217, 243] on span "Remplacement triphonie et passerelle GSM Remplacement de la tri phonie et de la…" at bounding box center [234, 244] width 99 height 16
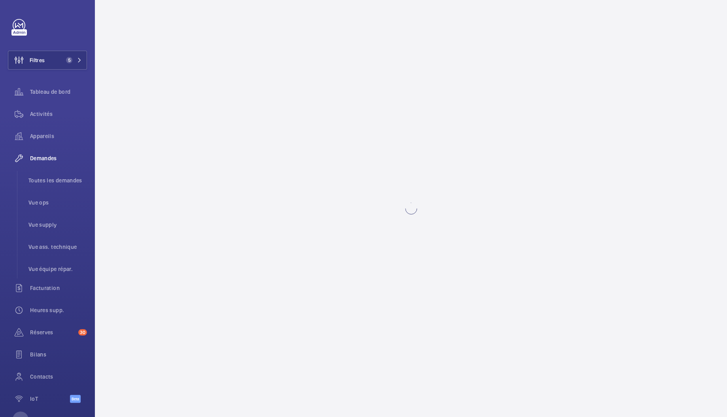
click at [410, 206] on circle at bounding box center [411, 208] width 14 height 14
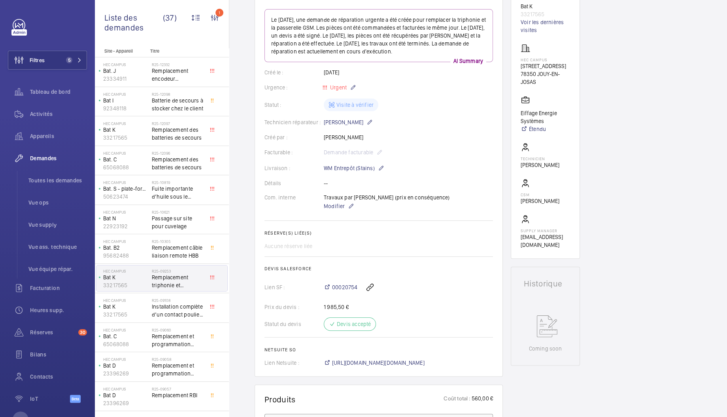
scroll to position [135, 0]
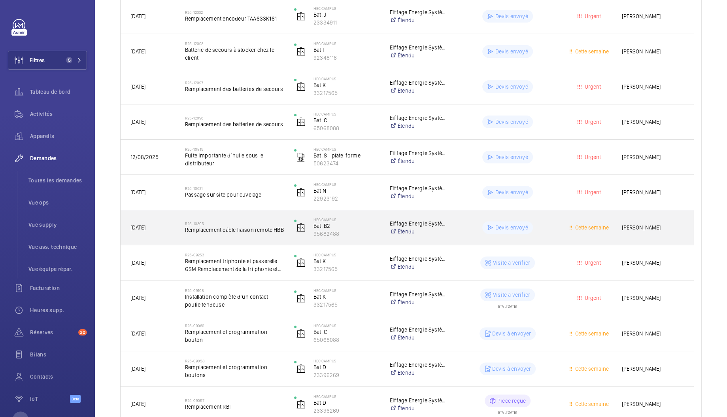
scroll to position [157, 0]
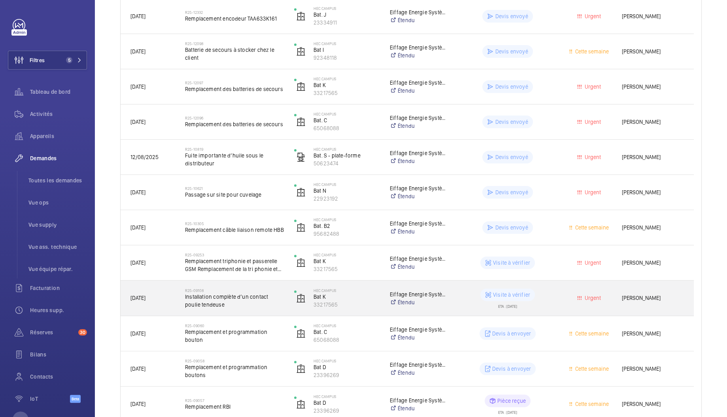
click at [244, 301] on span "Installation complète d’un contact poulie tendeuse" at bounding box center [234, 301] width 99 height 16
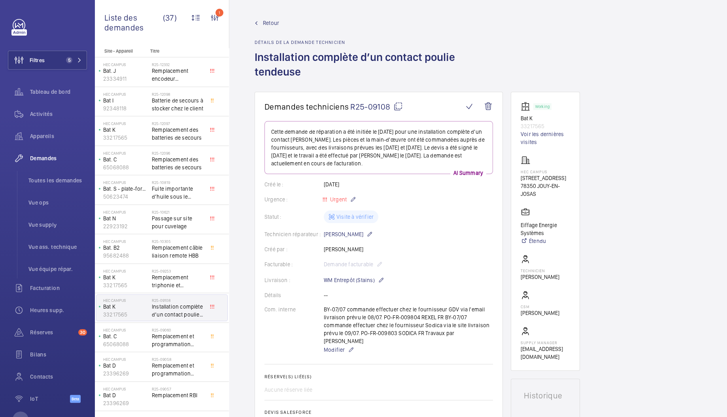
scroll to position [228, 0]
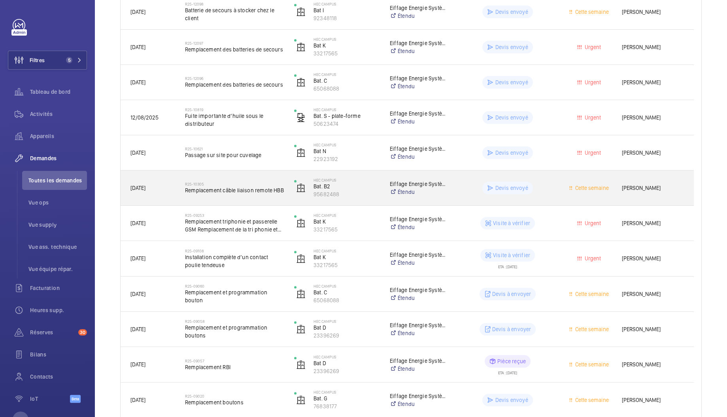
scroll to position [198, 0]
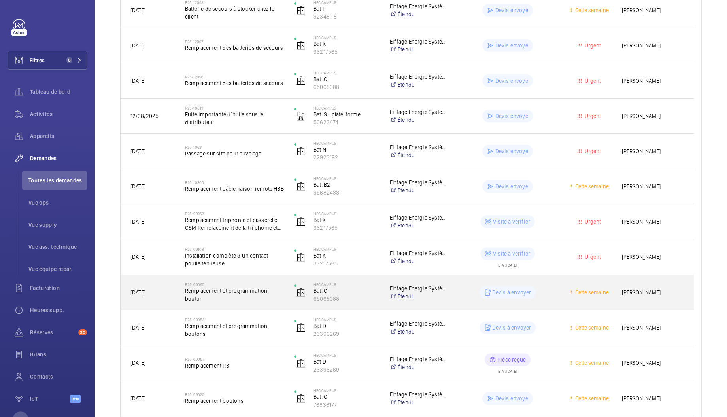
click at [236, 297] on span "Remplacement et programmation bouton" at bounding box center [234, 295] width 99 height 16
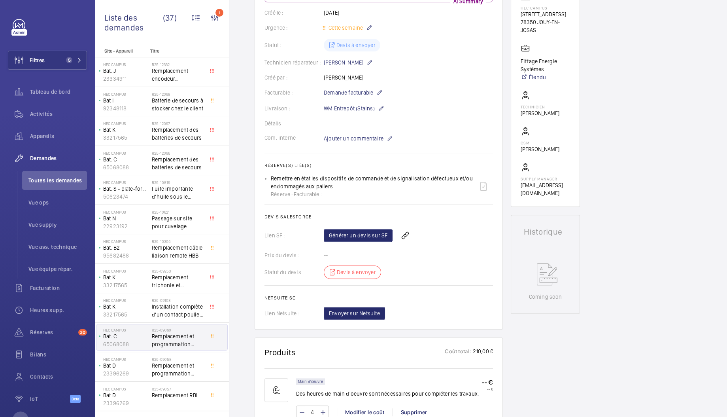
scroll to position [140, 0]
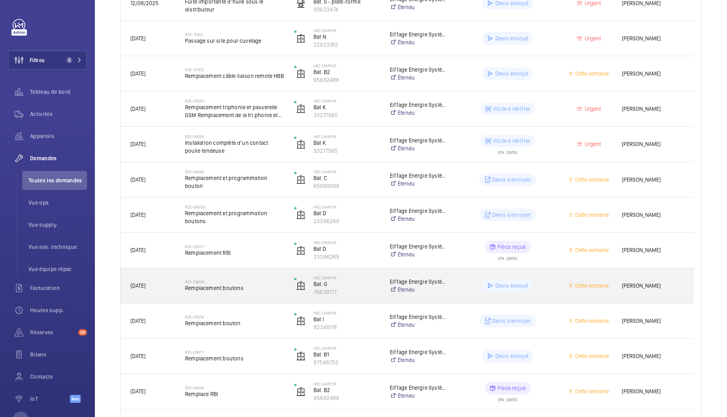
scroll to position [311, 0]
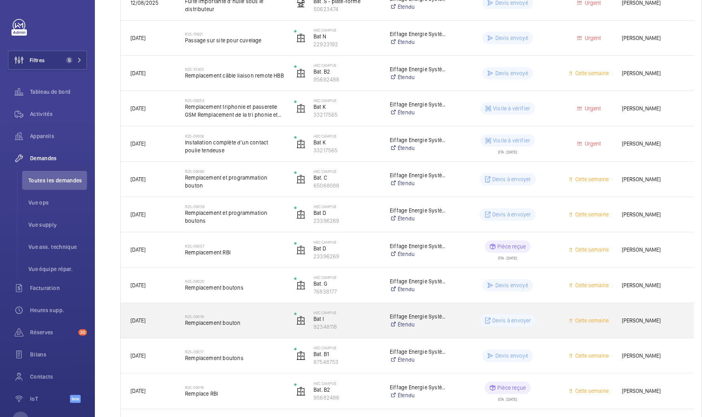
click at [219, 325] on span "Remplacement bouton" at bounding box center [234, 323] width 99 height 8
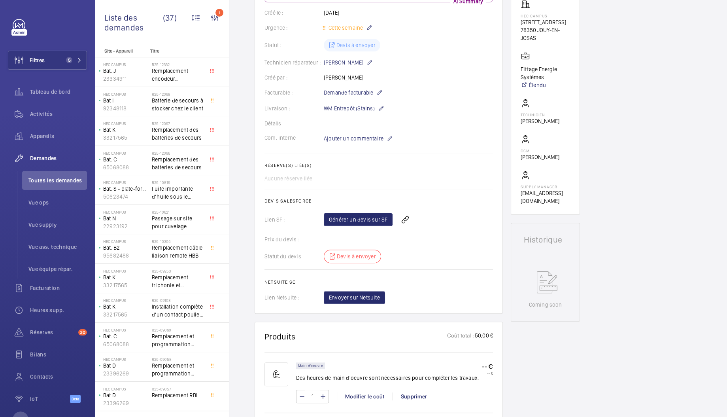
scroll to position [236, 0]
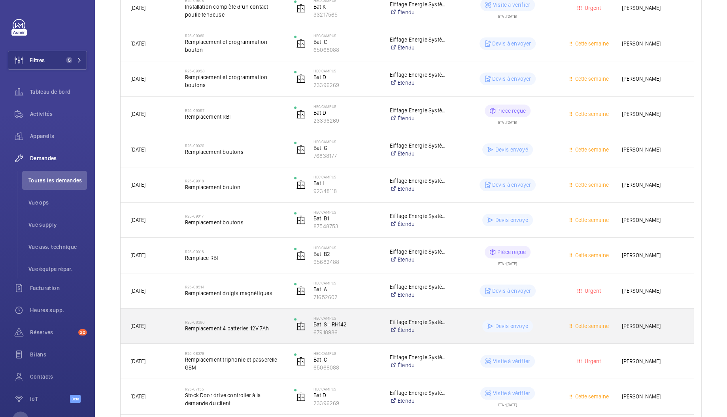
scroll to position [467, 0]
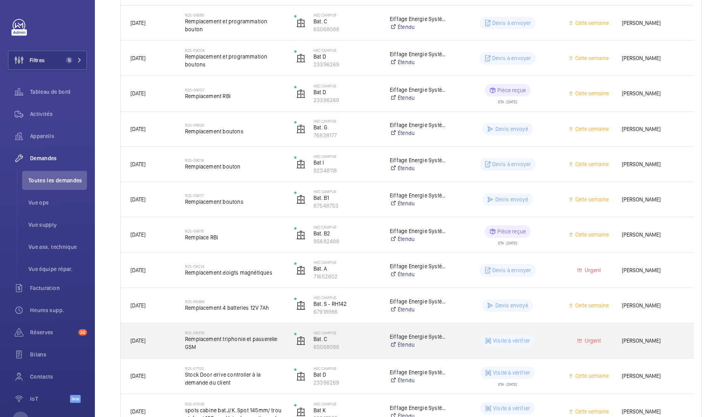
click at [215, 351] on div "R25-08378 Remplacement triphonie et passerelle GSM" at bounding box center [234, 340] width 99 height 23
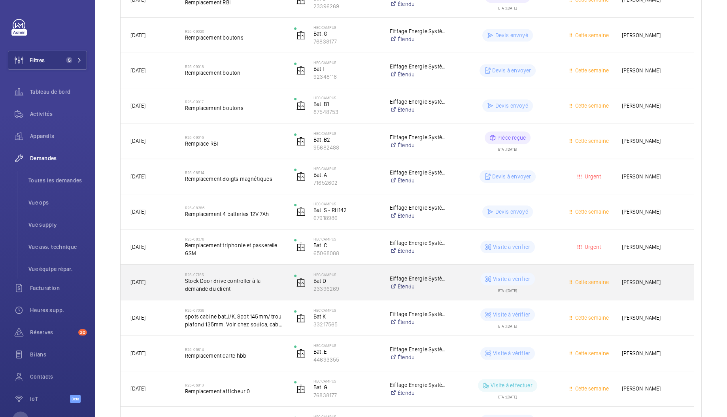
scroll to position [563, 0]
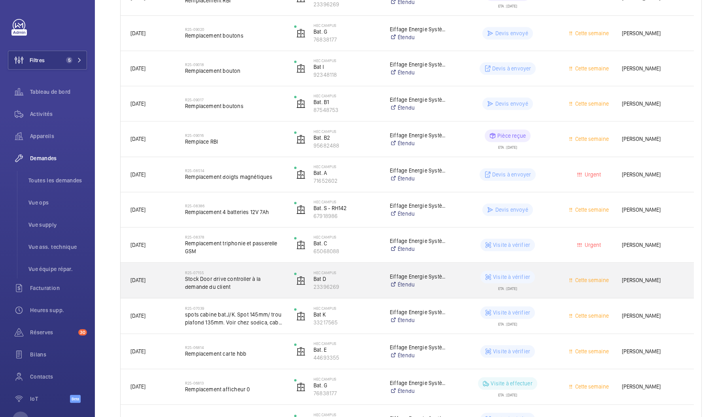
click at [215, 286] on span "Stock Door drive controller à la demande du client" at bounding box center [234, 283] width 99 height 16
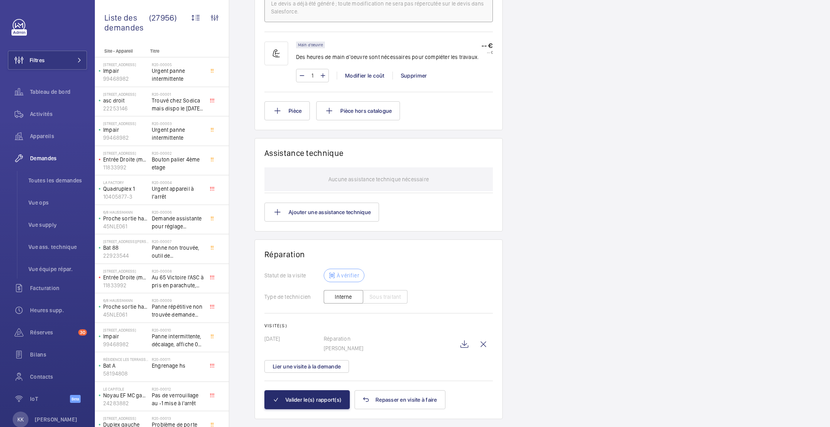
scroll to position [510, 0]
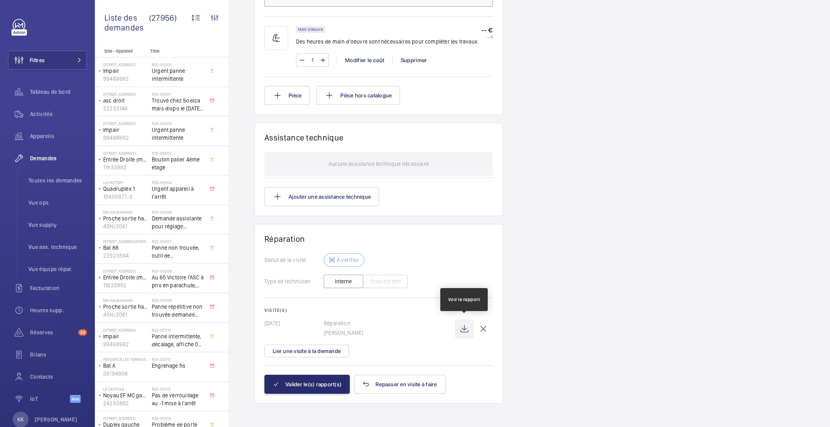
click at [465, 332] on wm-front-icon-button at bounding box center [464, 328] width 19 height 19
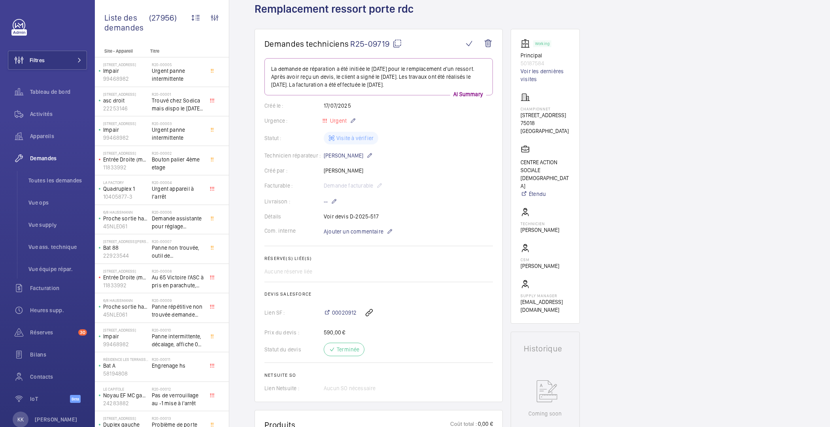
scroll to position [0, 0]
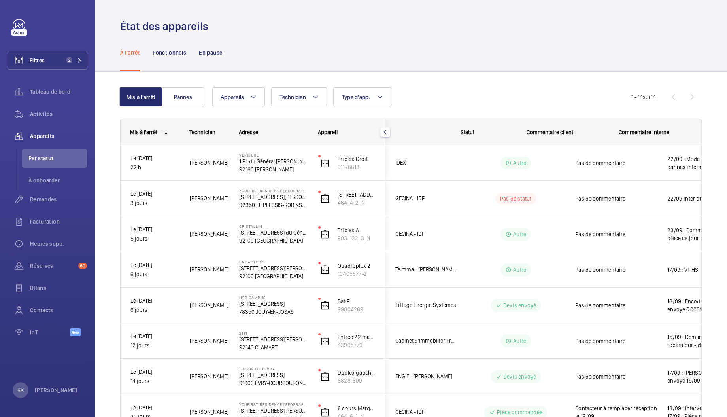
scroll to position [0, 48]
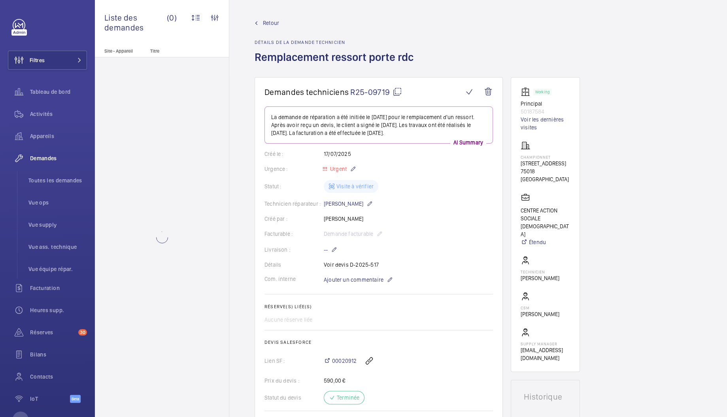
scroll to position [204, 0]
